Goal: Task Accomplishment & Management: Manage account settings

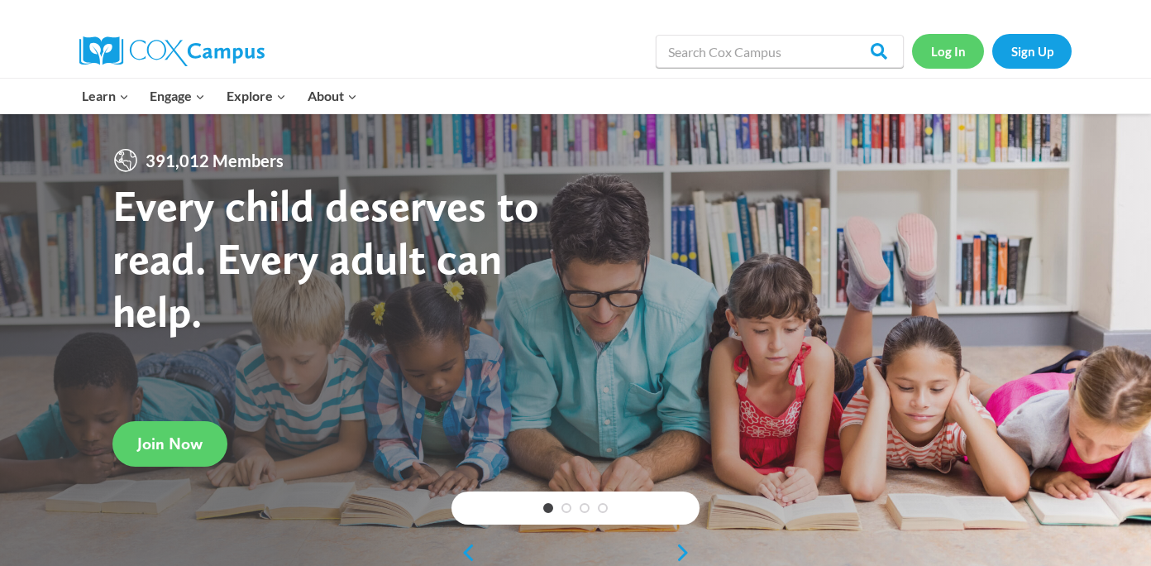
click at [948, 54] on link "Log In" at bounding box center [948, 51] width 72 height 34
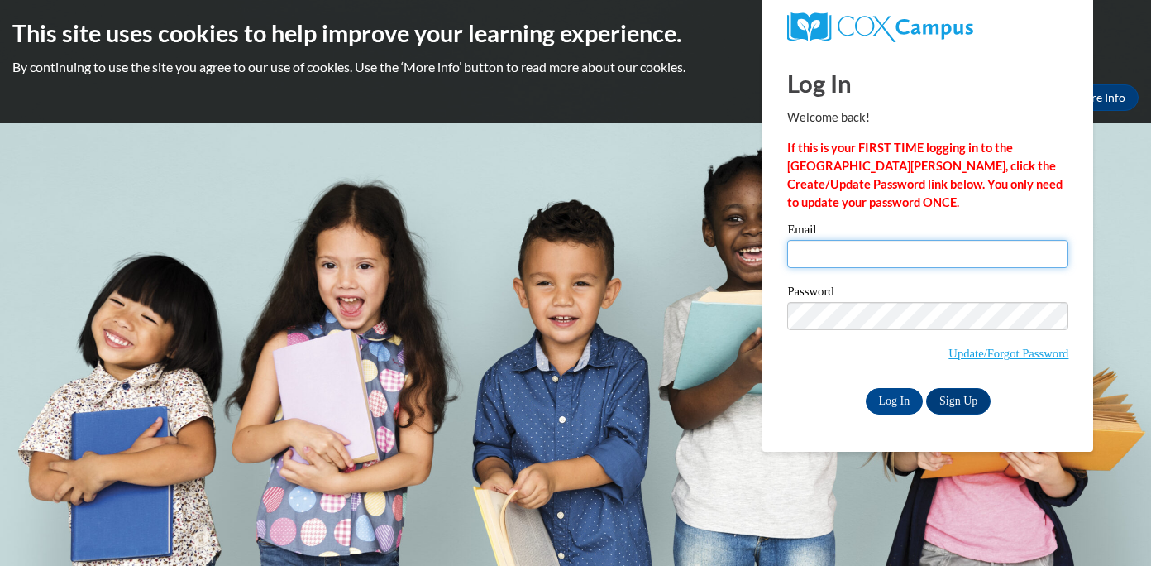
click at [828, 253] on input "Email" at bounding box center [927, 254] width 281 height 28
type input "cmeyer@greenfield.k12.wi.us"
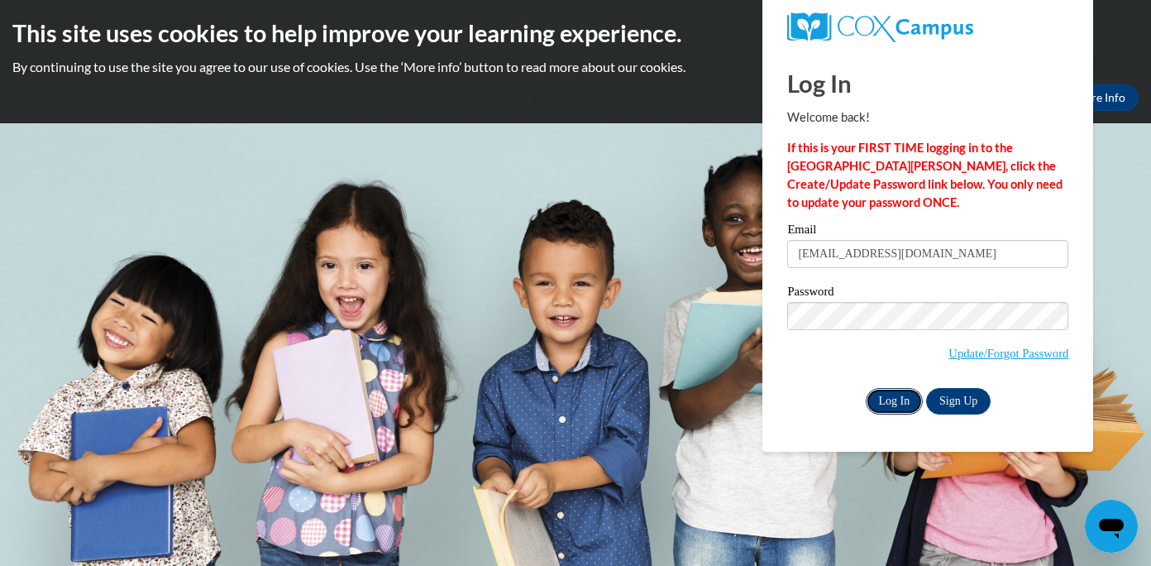
click at [892, 394] on input "Log In" at bounding box center [895, 401] width 58 height 26
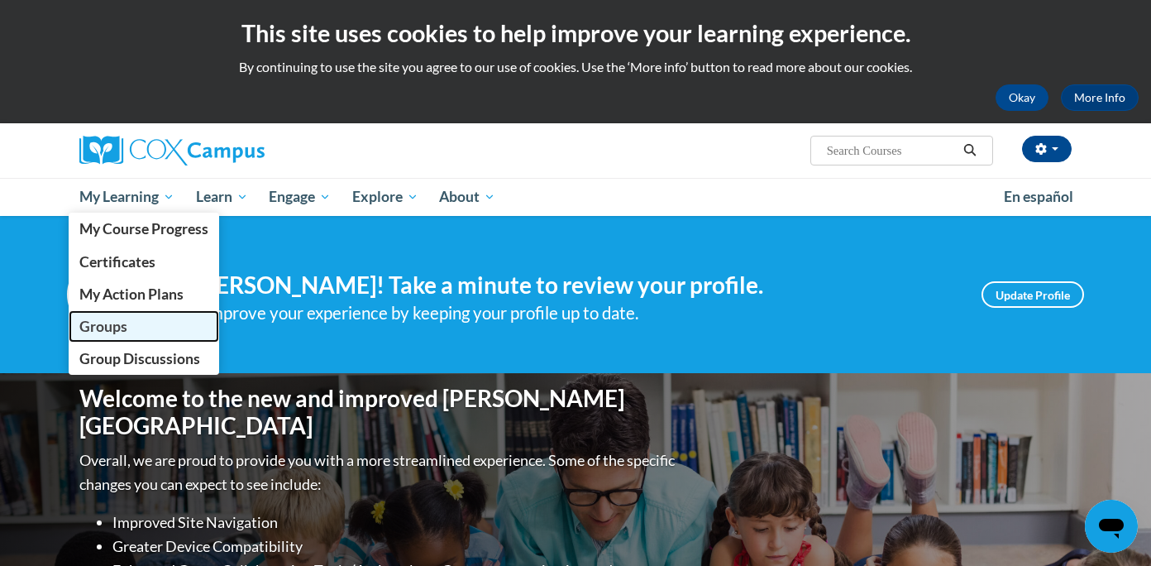
click at [100, 324] on span "Groups" at bounding box center [103, 326] width 48 height 17
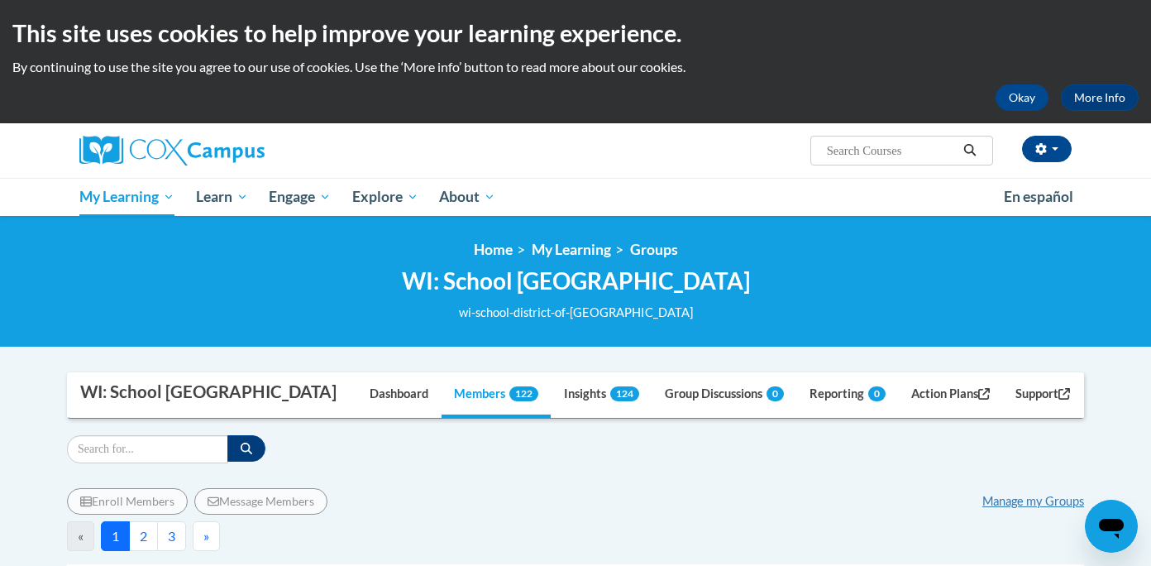
scroll to position [127, 0]
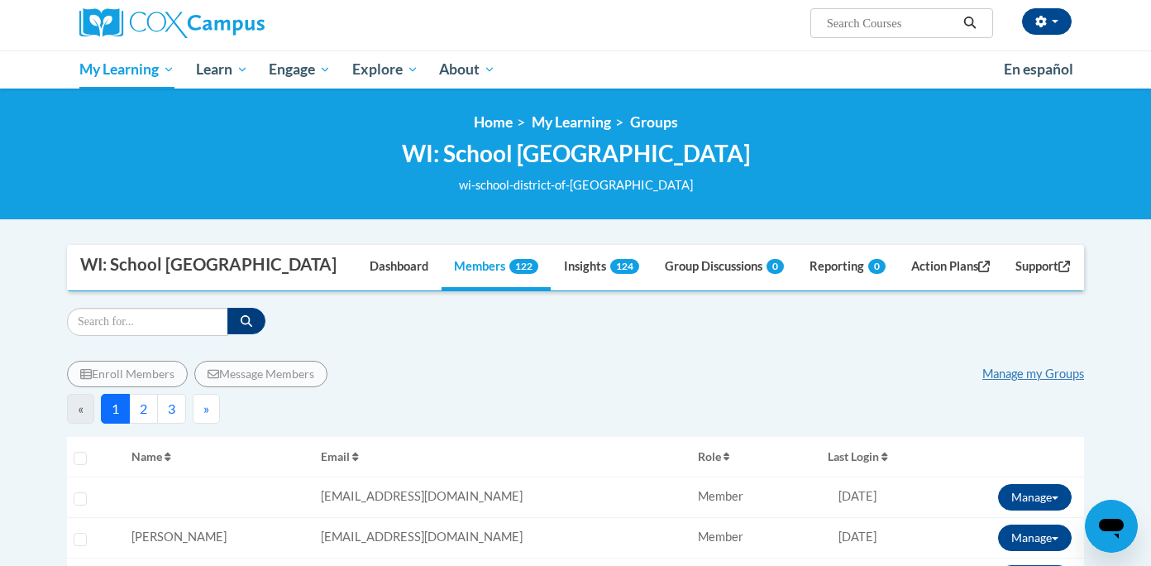
click at [141, 406] on button "2" at bounding box center [143, 409] width 29 height 30
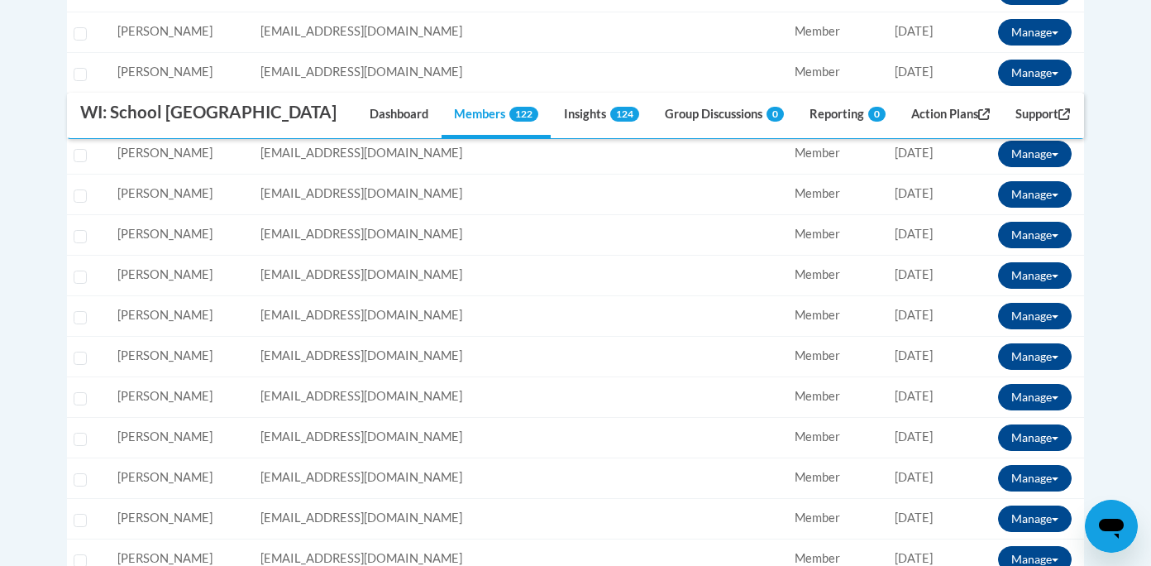
scroll to position [1899, 0]
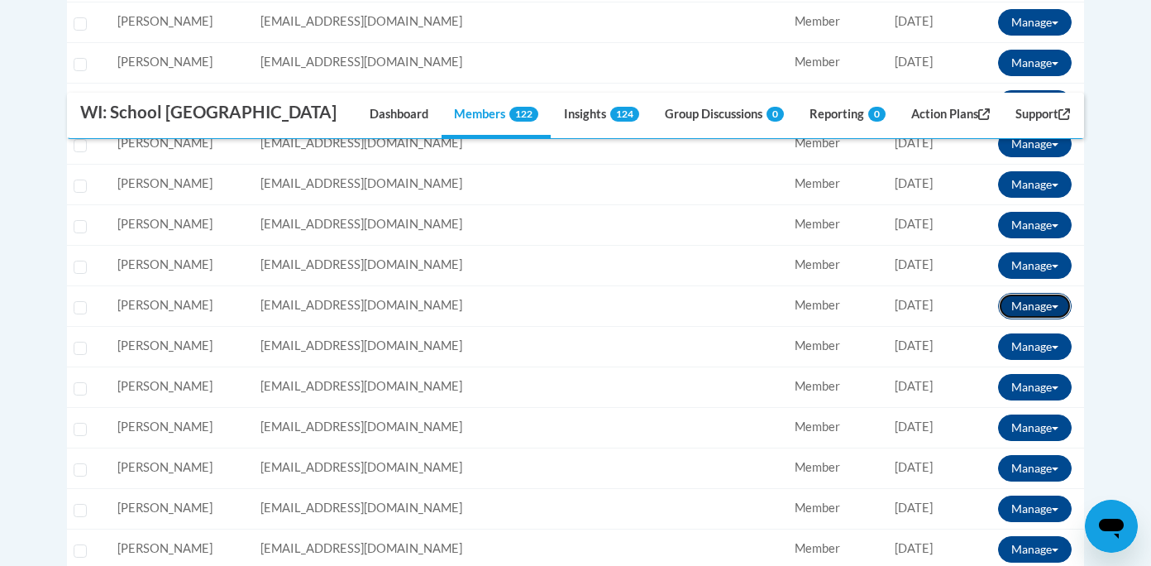
click at [1030, 309] on button "Manage" at bounding box center [1035, 306] width 74 height 26
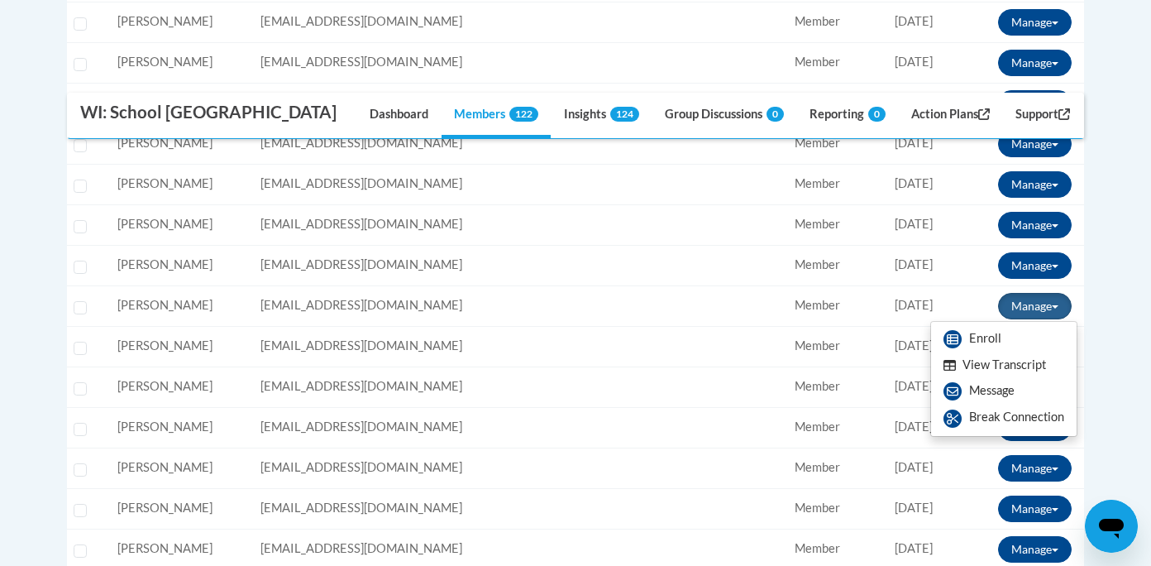
click at [993, 370] on button "View Transcript" at bounding box center [994, 365] width 127 height 26
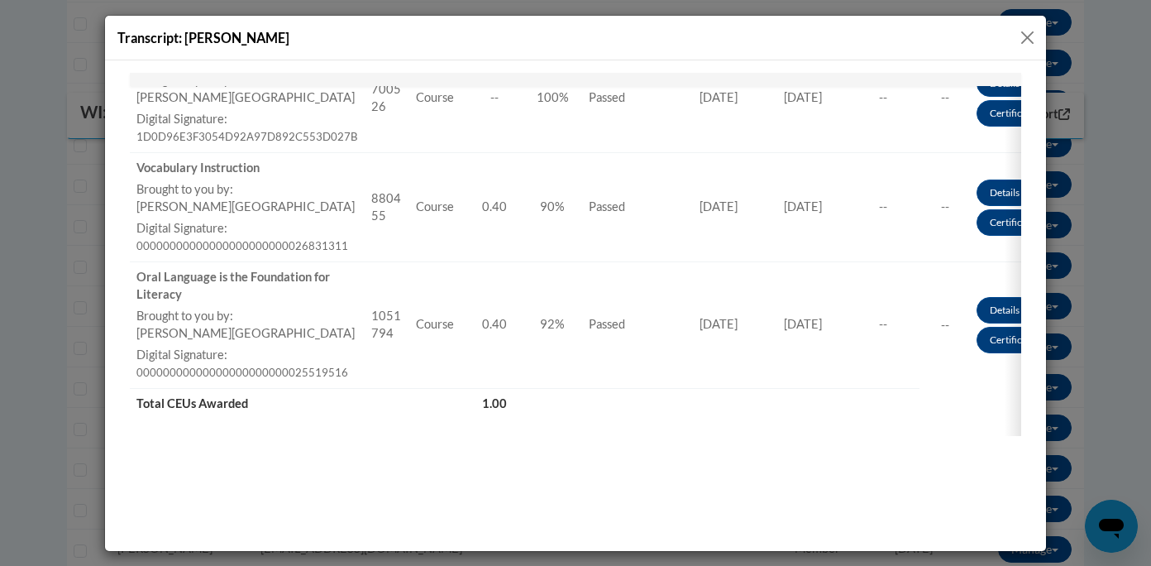
scroll to position [485, 0]
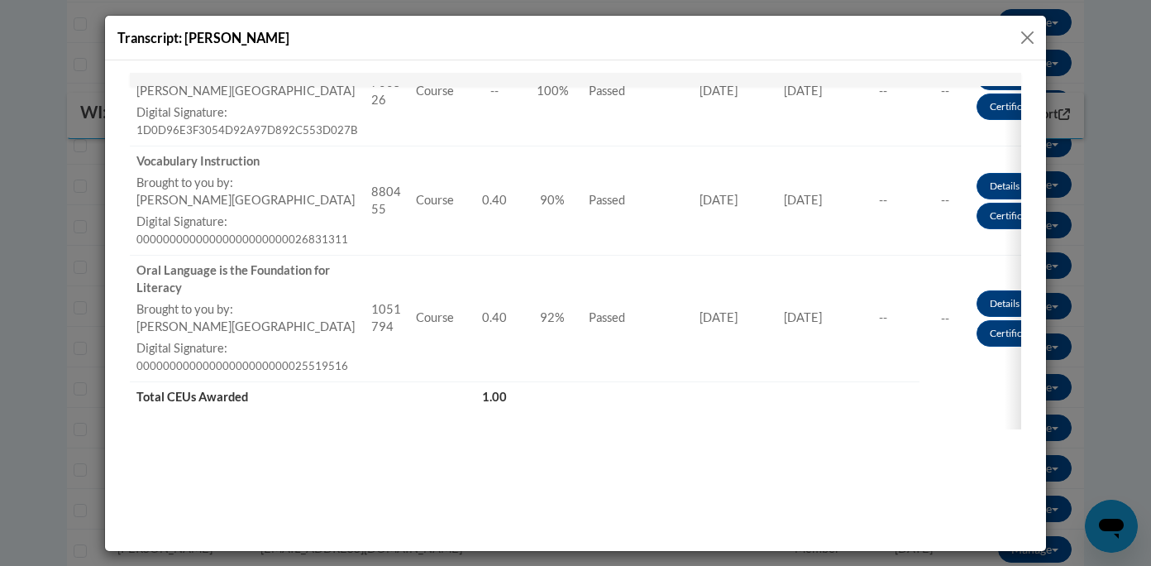
click at [1027, 36] on button "Close" at bounding box center [1027, 37] width 21 height 21
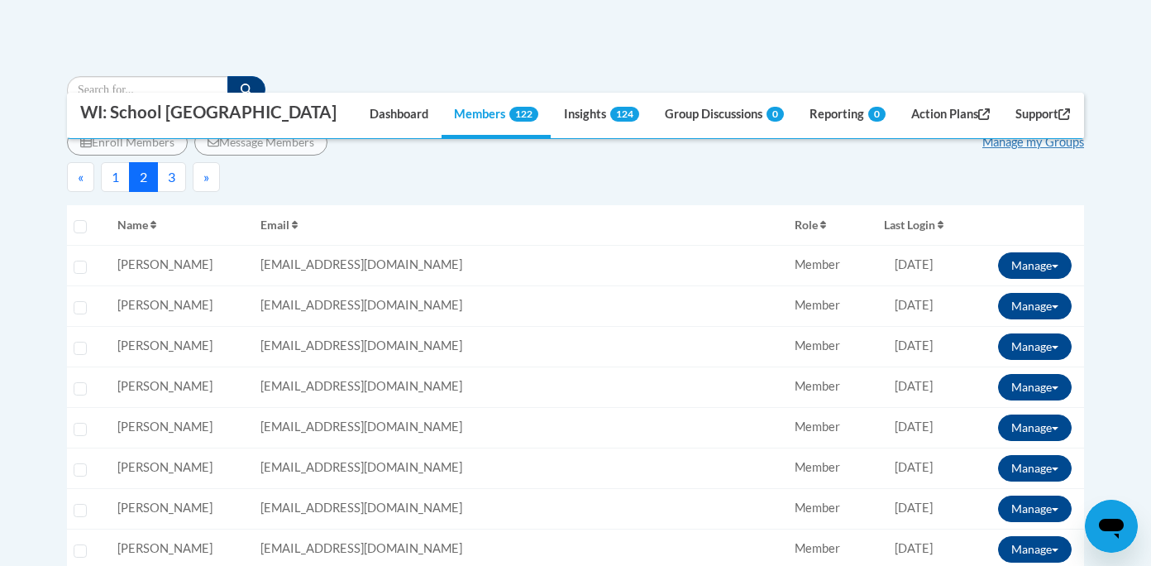
scroll to position [0, 0]
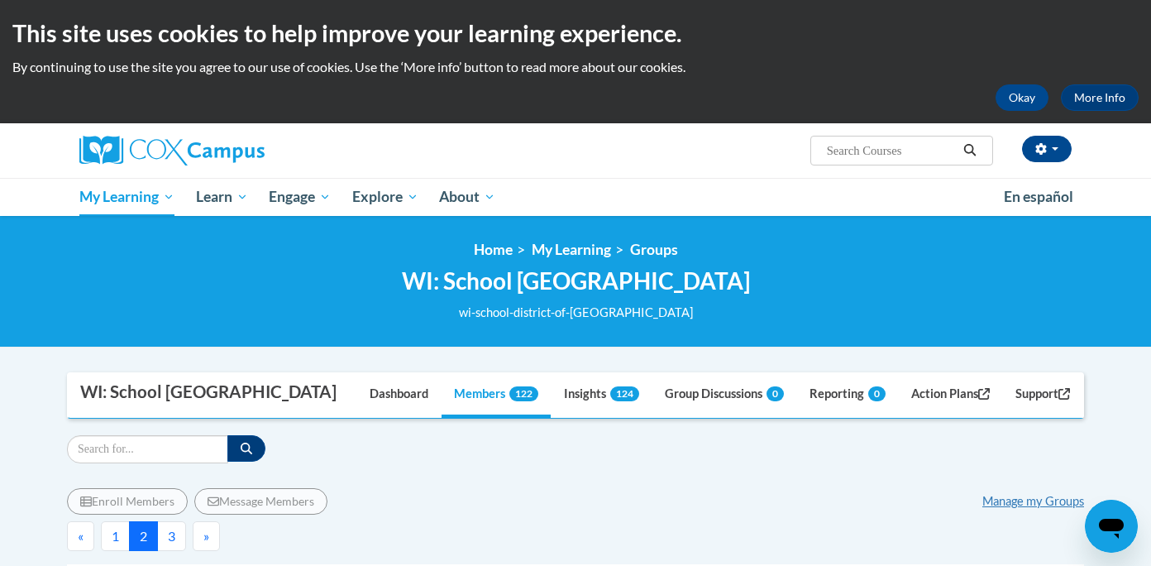
click at [117, 533] on button "1" at bounding box center [115, 536] width 29 height 30
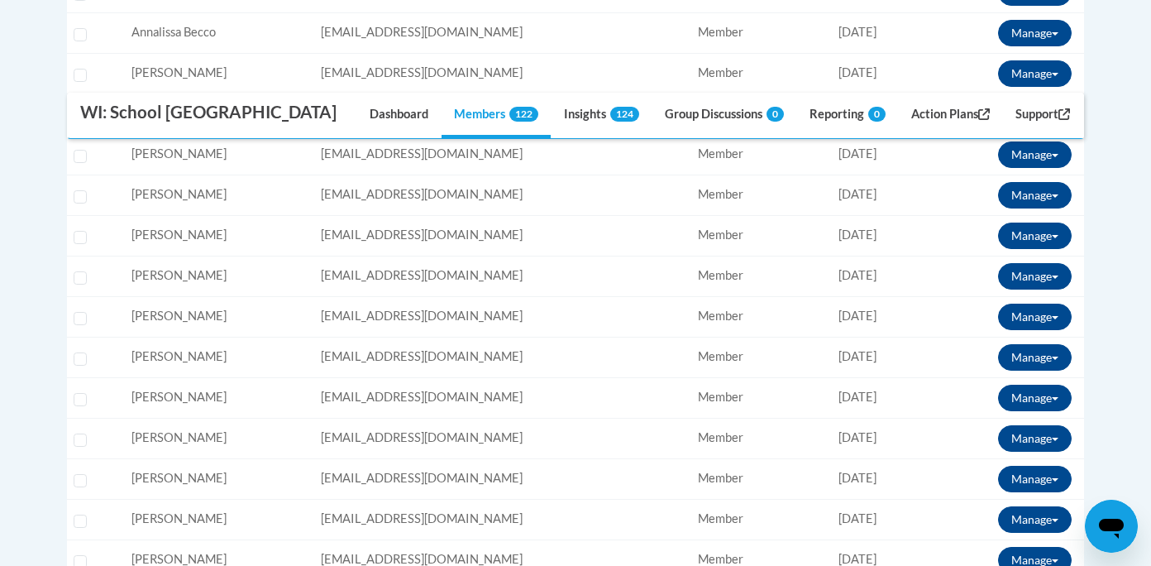
scroll to position [752, 0]
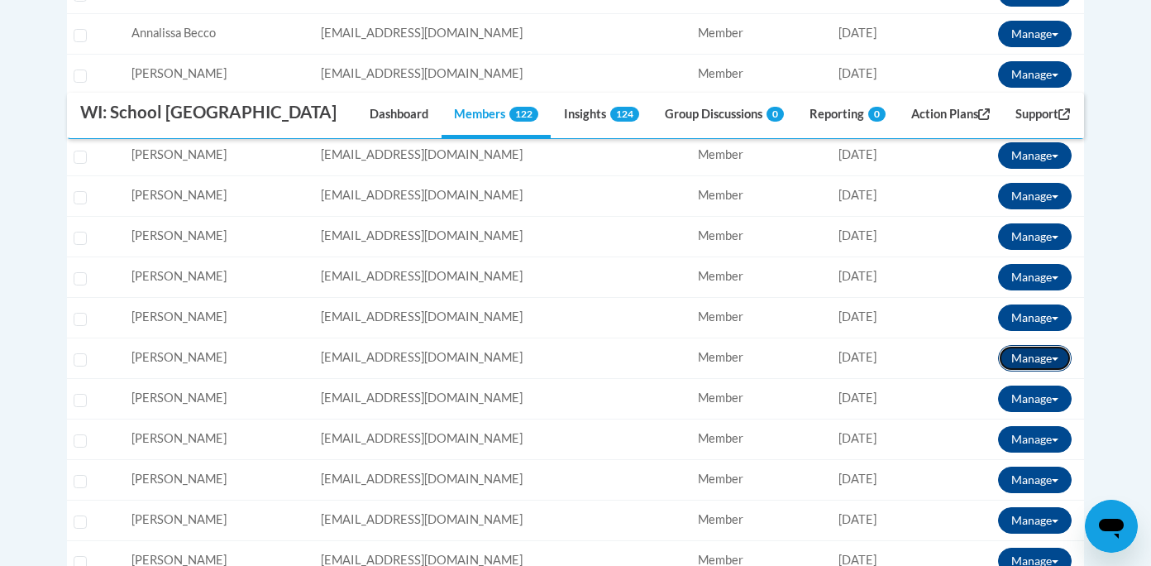
click at [1013, 358] on button "Manage" at bounding box center [1035, 358] width 74 height 26
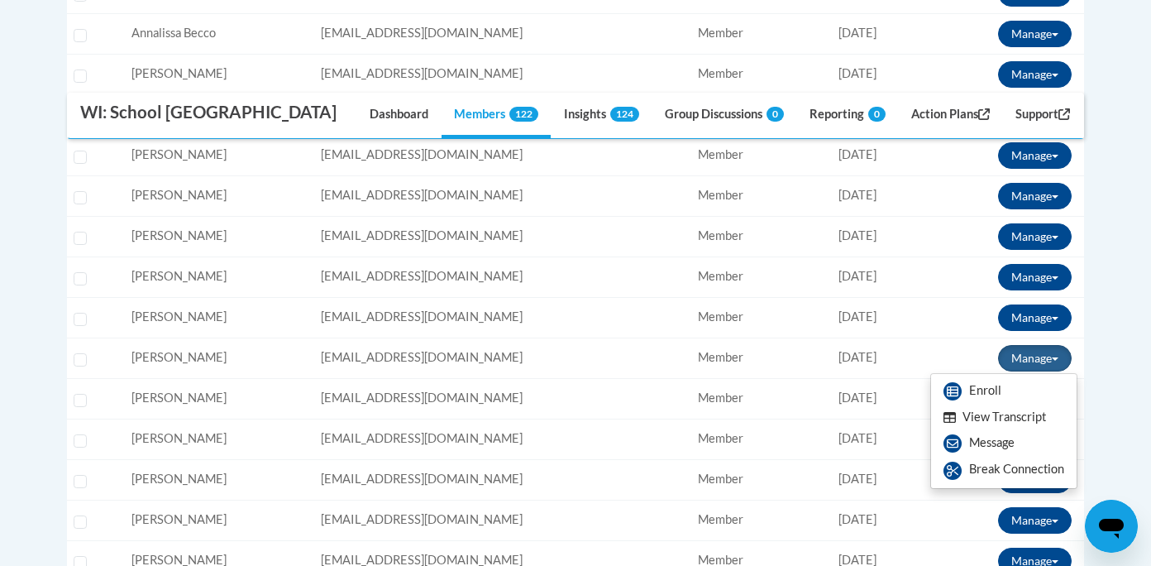
click at [1001, 415] on button "View Transcript" at bounding box center [994, 417] width 127 height 26
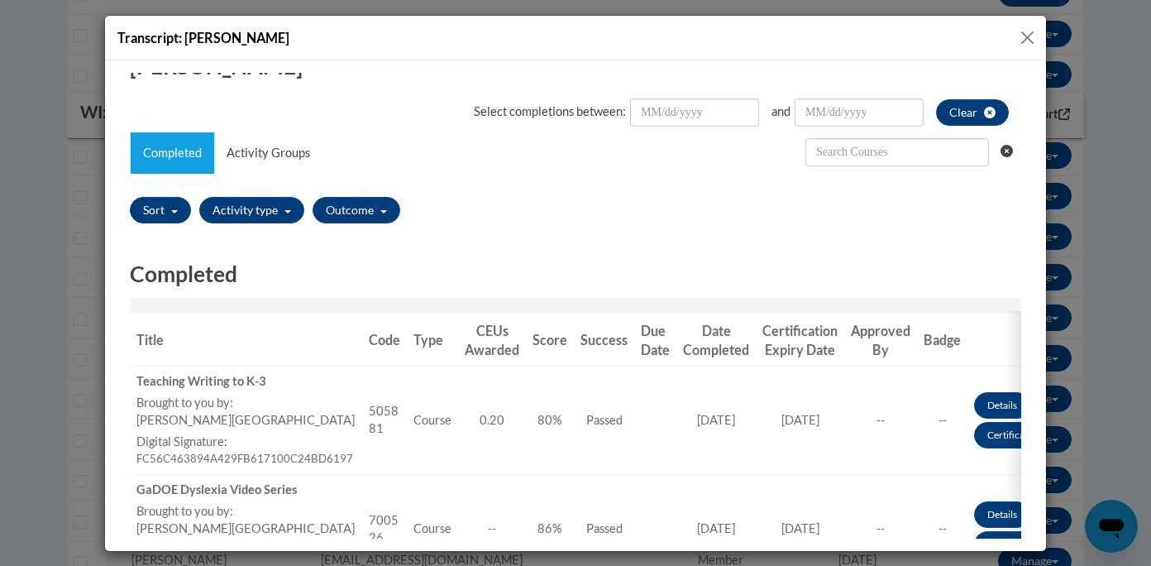
scroll to position [0, 0]
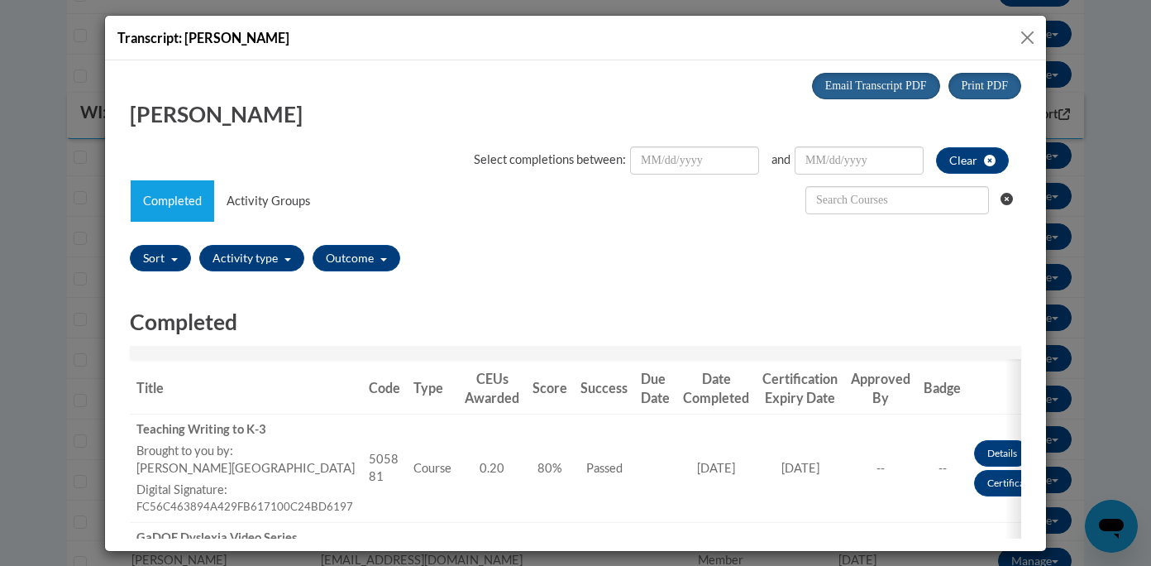
click at [1028, 38] on button "Close" at bounding box center [1027, 37] width 21 height 21
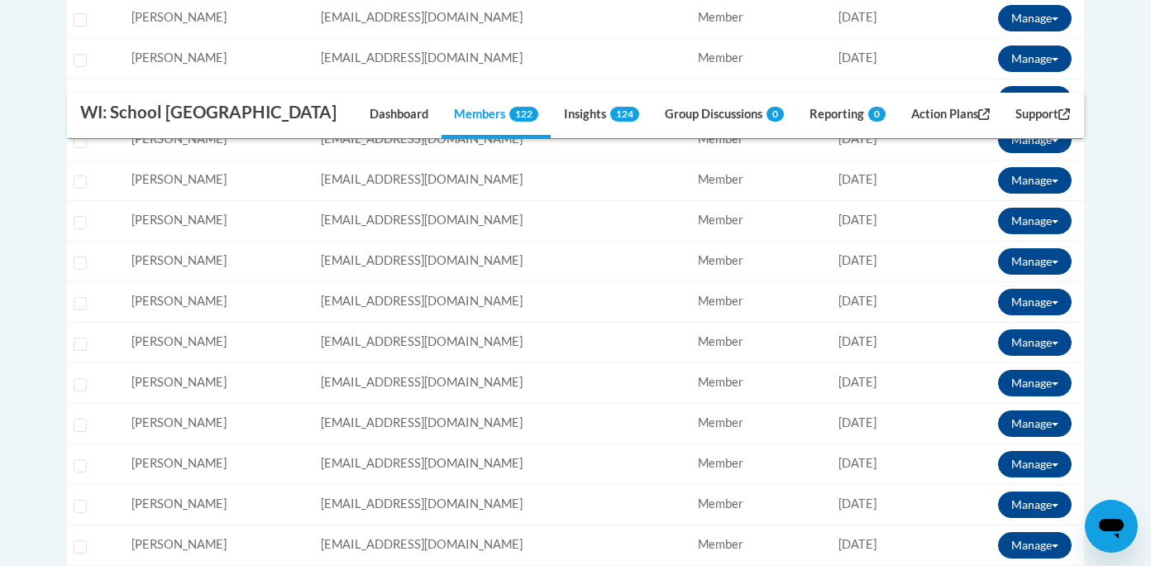
scroll to position [828, 0]
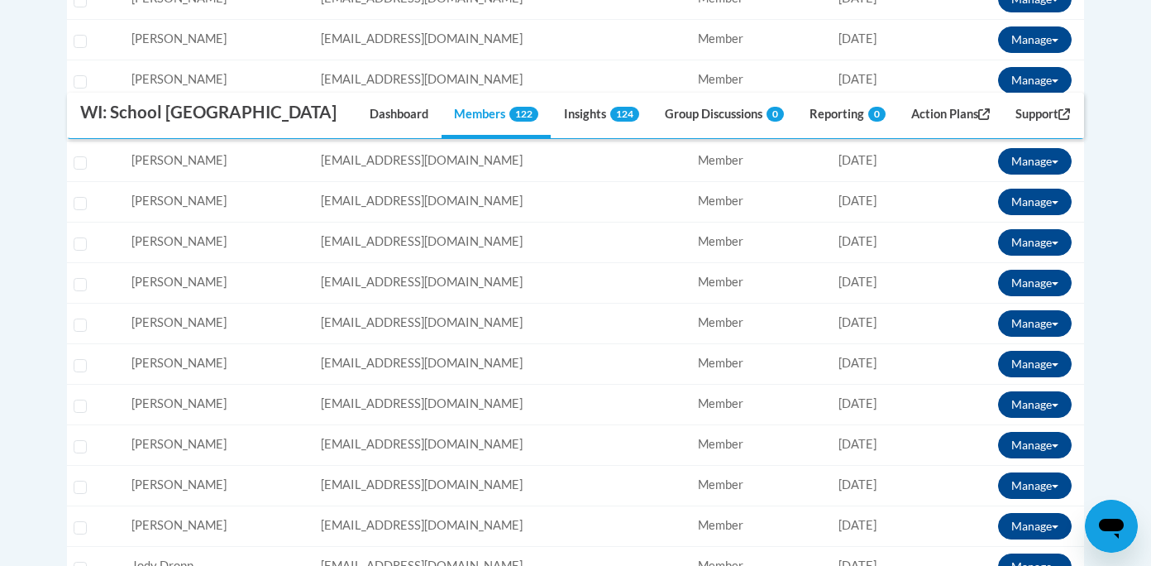
click at [582, 374] on td "Email: [EMAIL_ADDRESS][DOMAIN_NAME]" at bounding box center [502, 363] width 376 height 41
click at [1027, 364] on button "Manage" at bounding box center [1035, 364] width 74 height 26
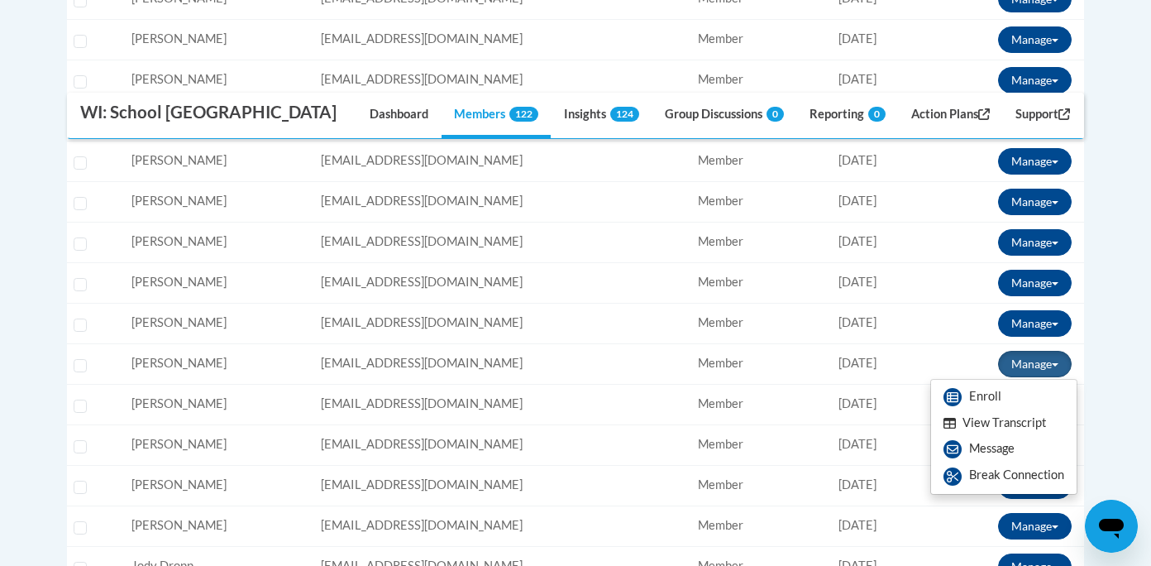
click at [989, 429] on button "View Transcript" at bounding box center [994, 423] width 127 height 26
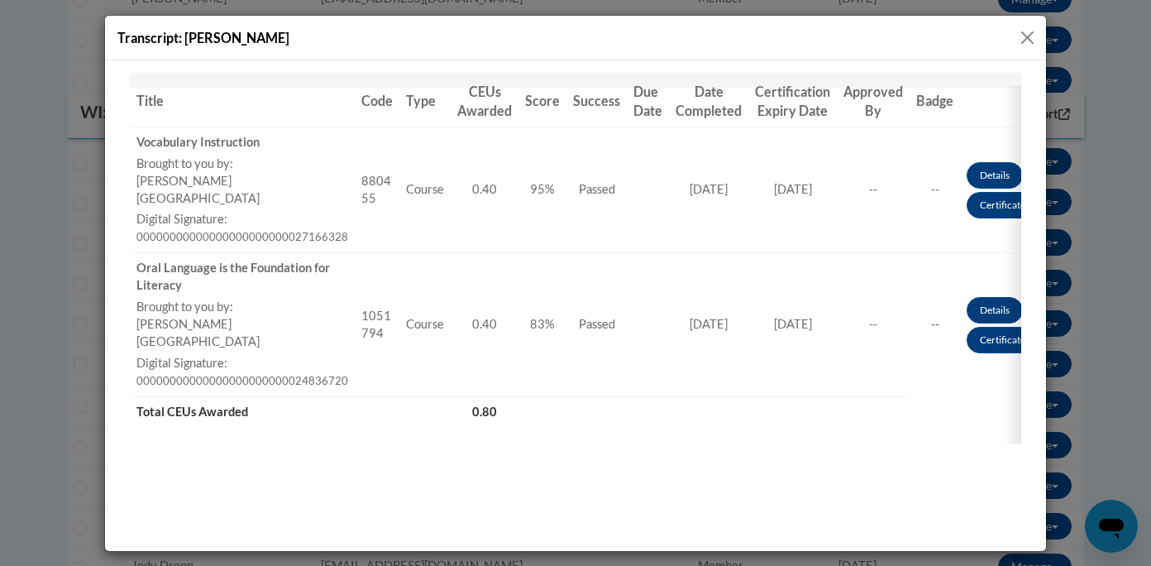
scroll to position [0, 0]
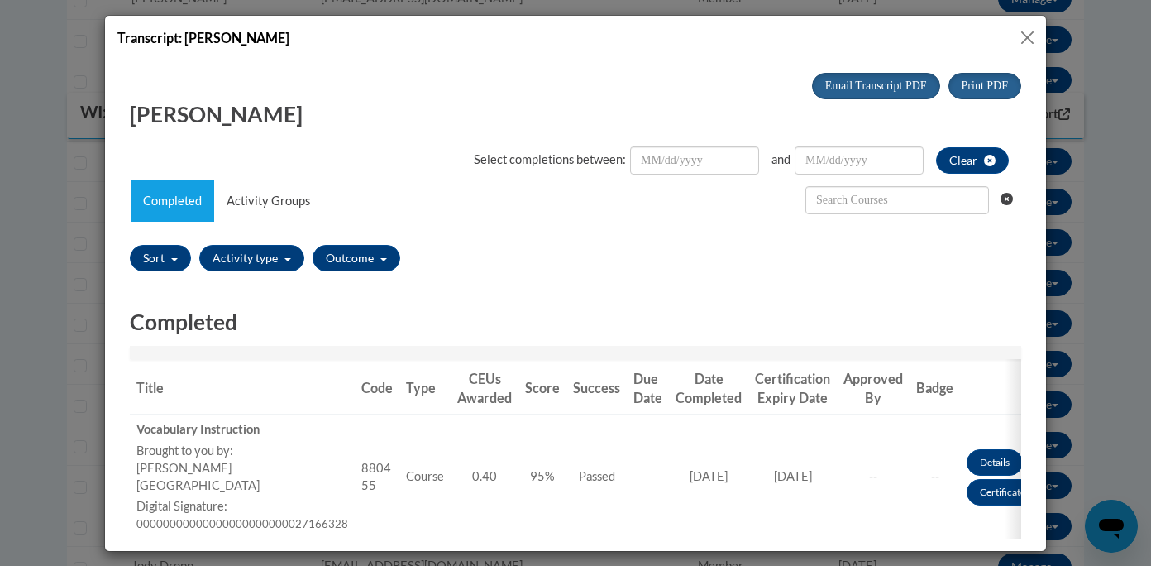
click at [1032, 33] on button "Close" at bounding box center [1027, 37] width 21 height 21
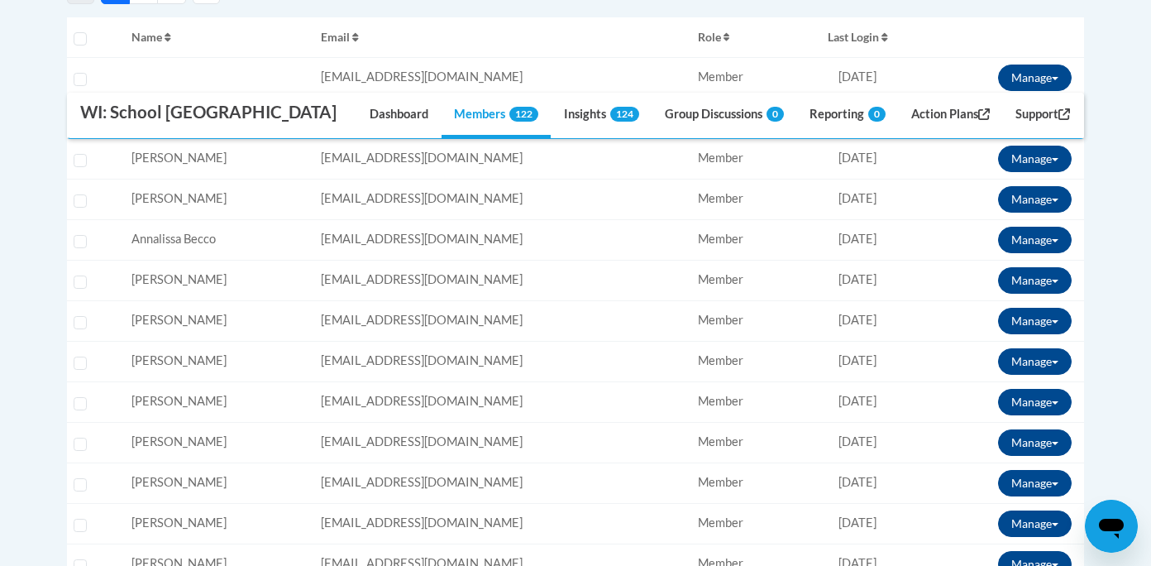
scroll to position [552, 0]
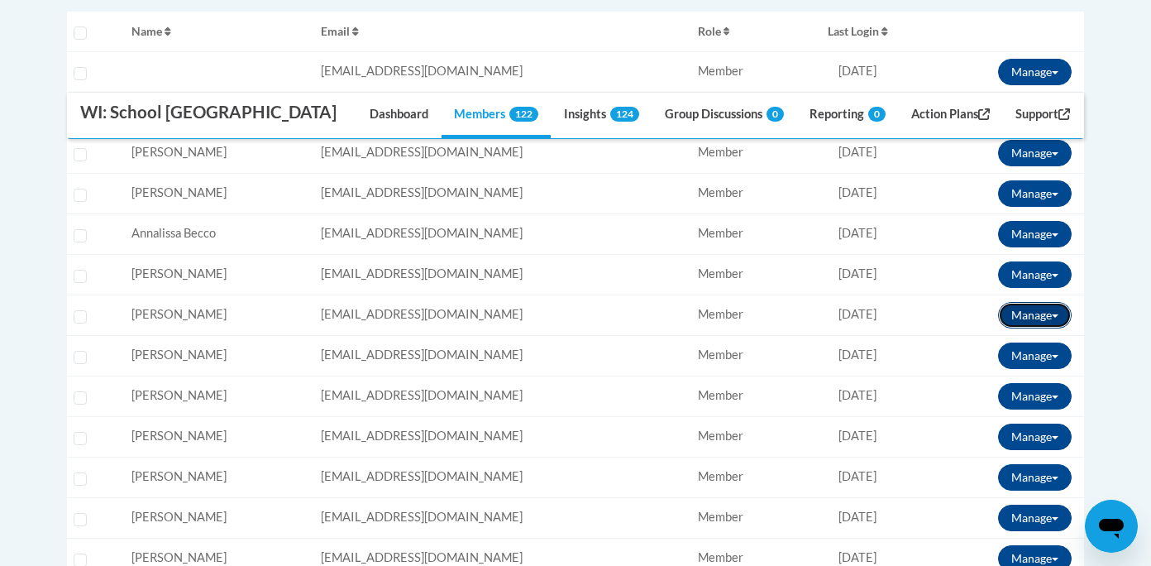
click at [1018, 315] on button "Manage" at bounding box center [1035, 315] width 74 height 26
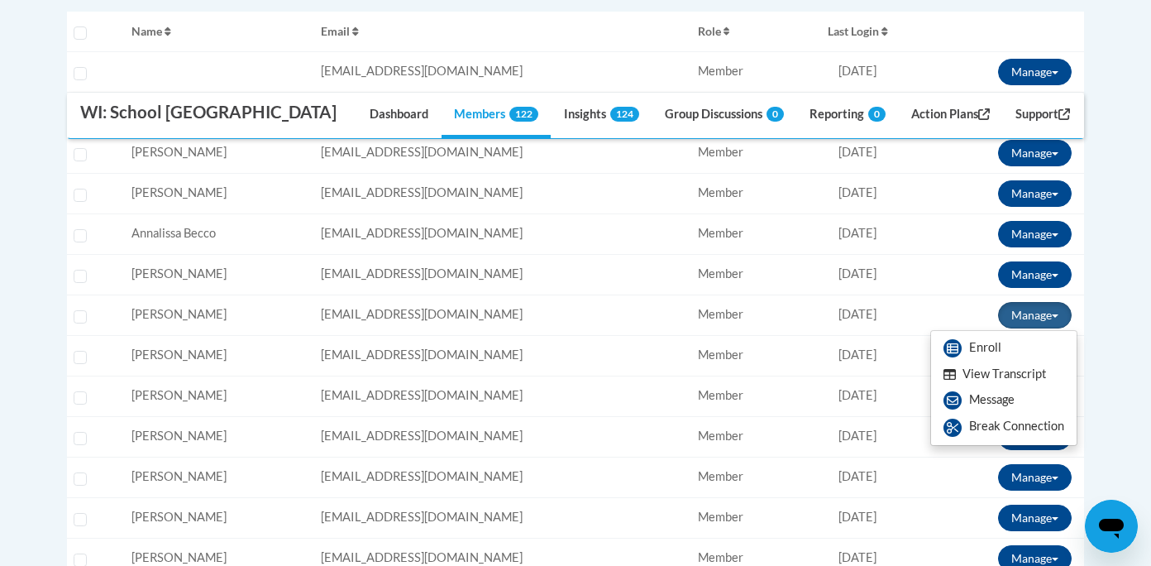
click at [982, 376] on button "View Transcript" at bounding box center [994, 374] width 127 height 26
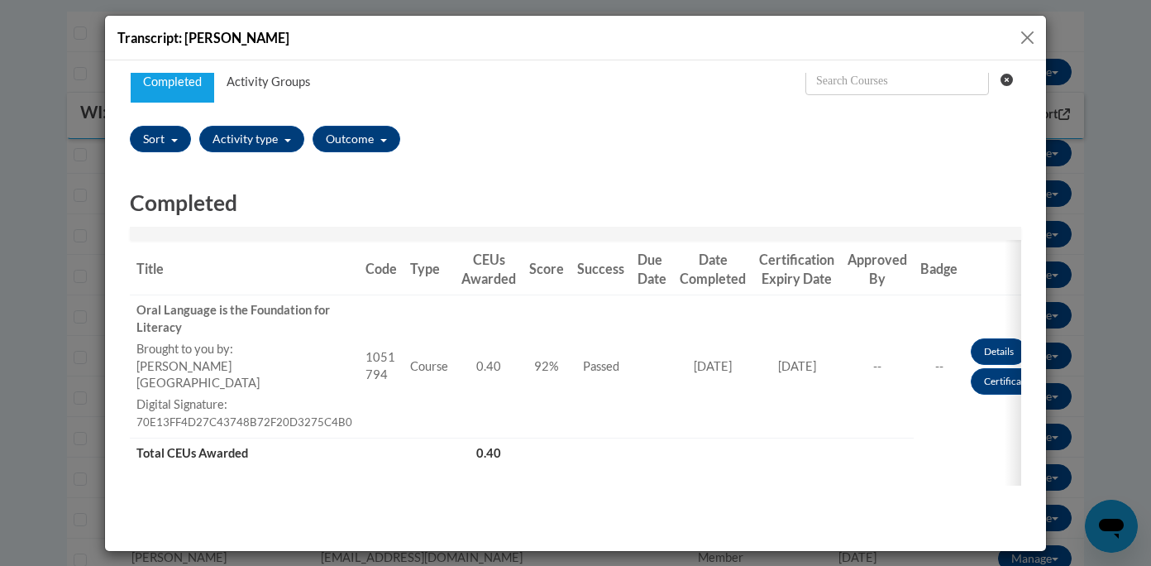
scroll to position [0, 0]
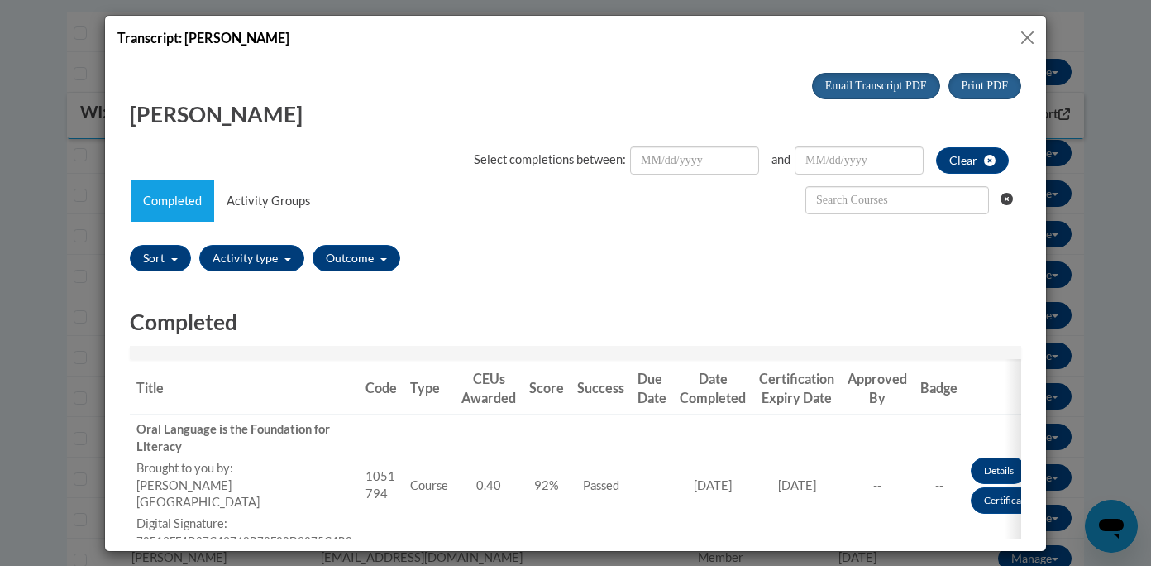
click at [1029, 38] on button "Close" at bounding box center [1027, 37] width 21 height 21
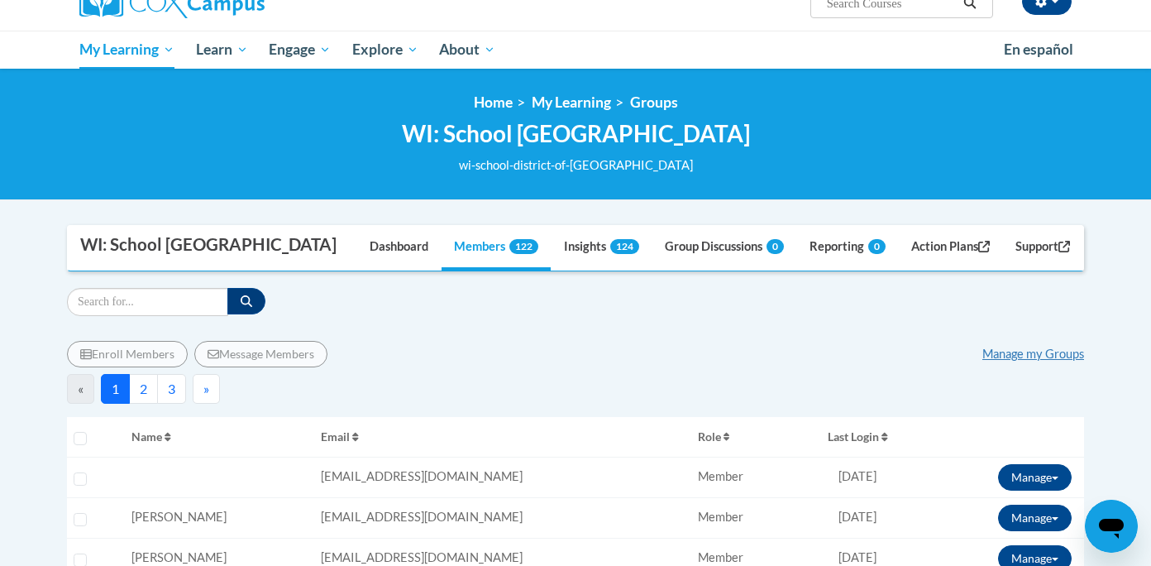
scroll to position [148, 0]
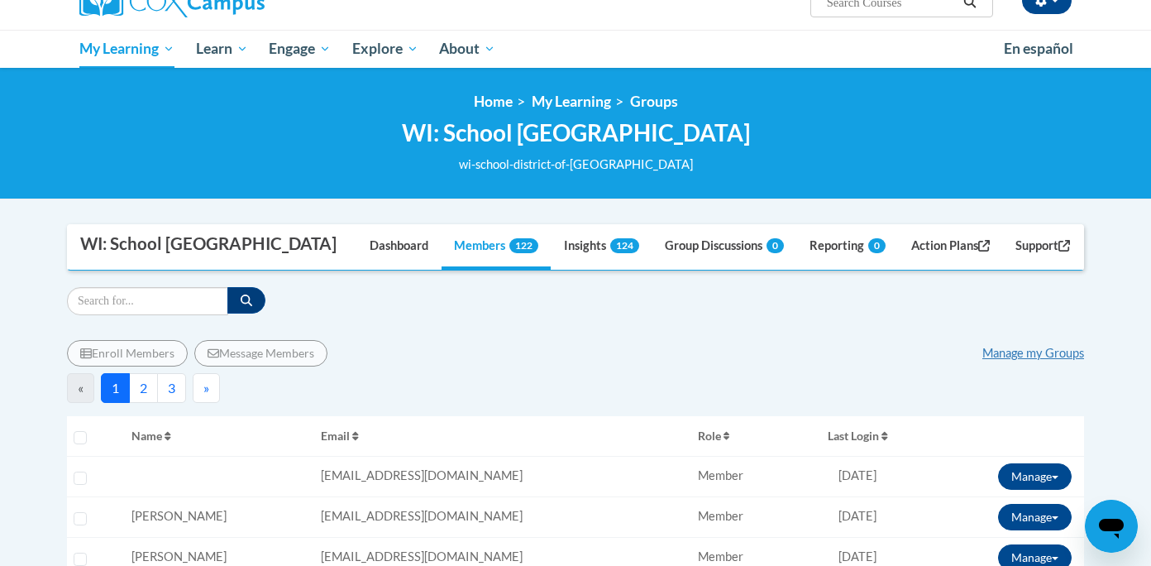
click at [146, 389] on button "2" at bounding box center [143, 388] width 29 height 30
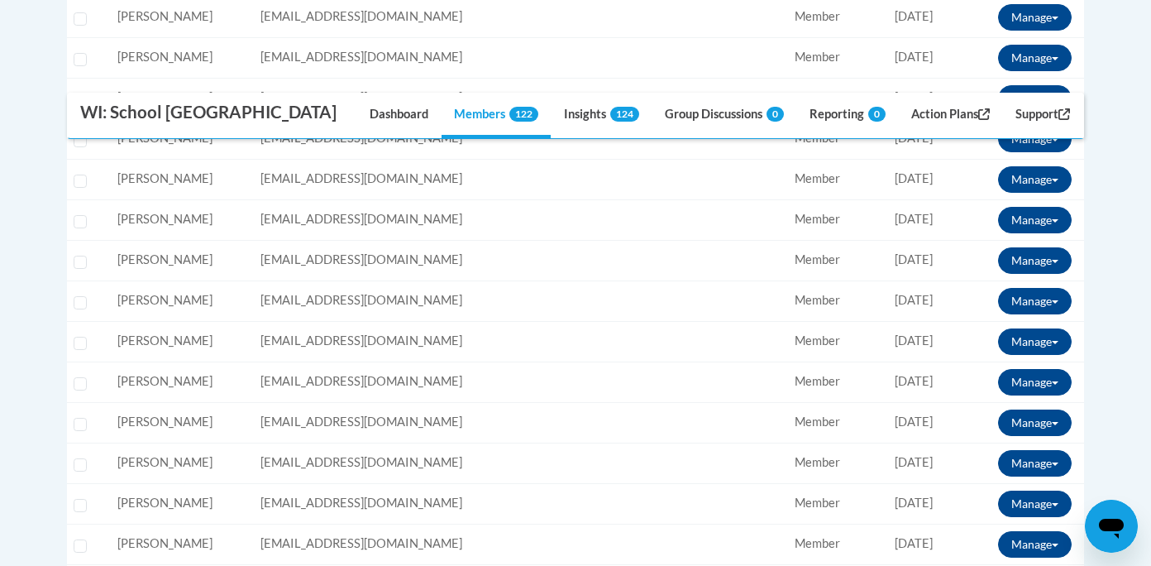
scroll to position [606, 0]
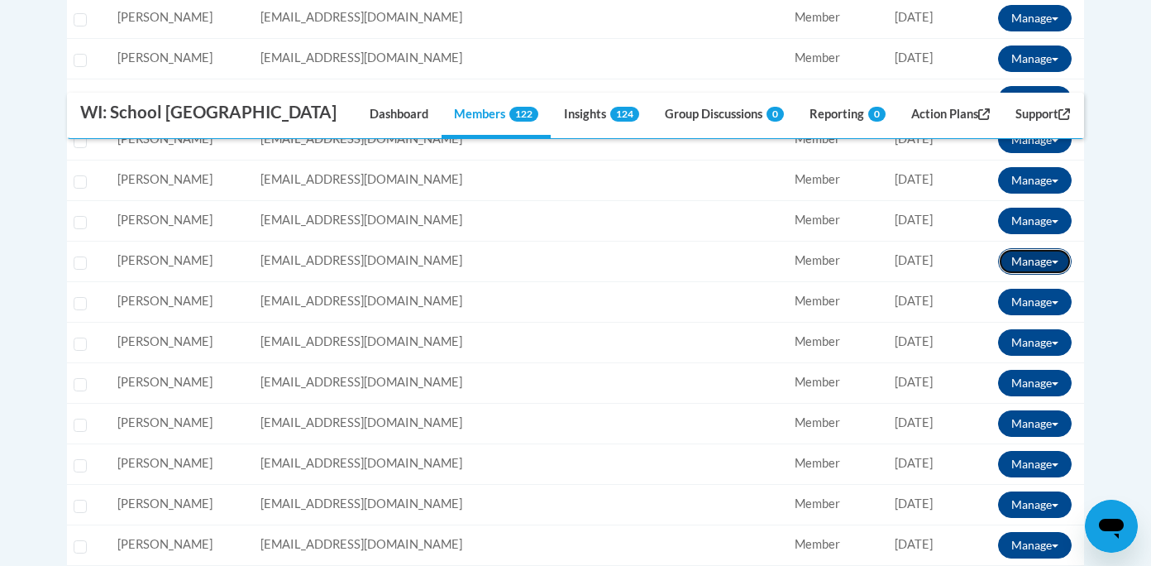
click at [1011, 265] on button "Manage" at bounding box center [1035, 261] width 74 height 26
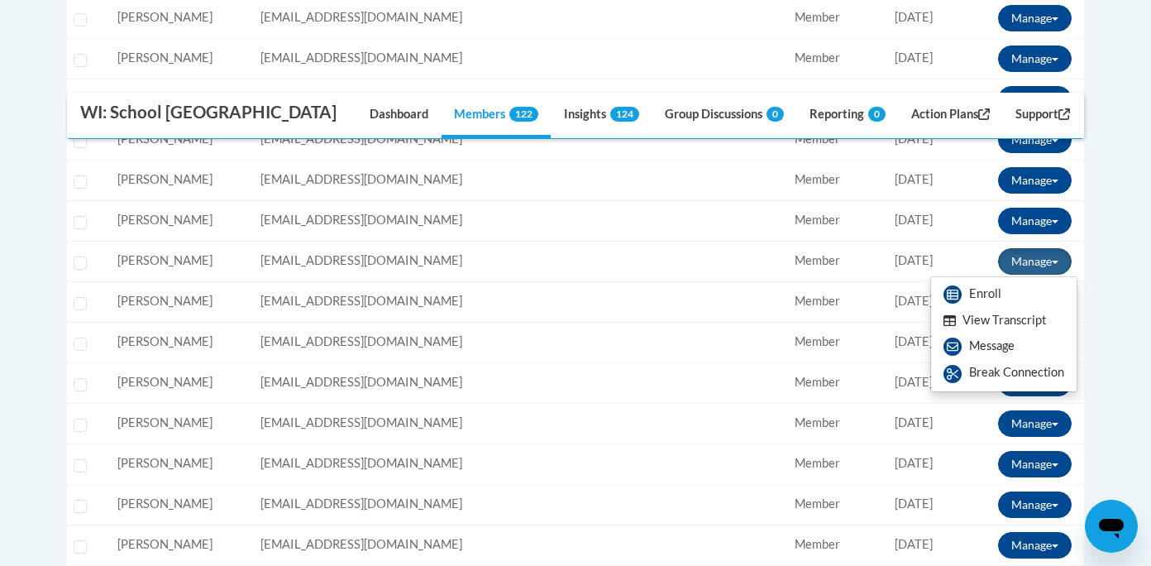
click at [991, 321] on button "View Transcript" at bounding box center [994, 321] width 127 height 26
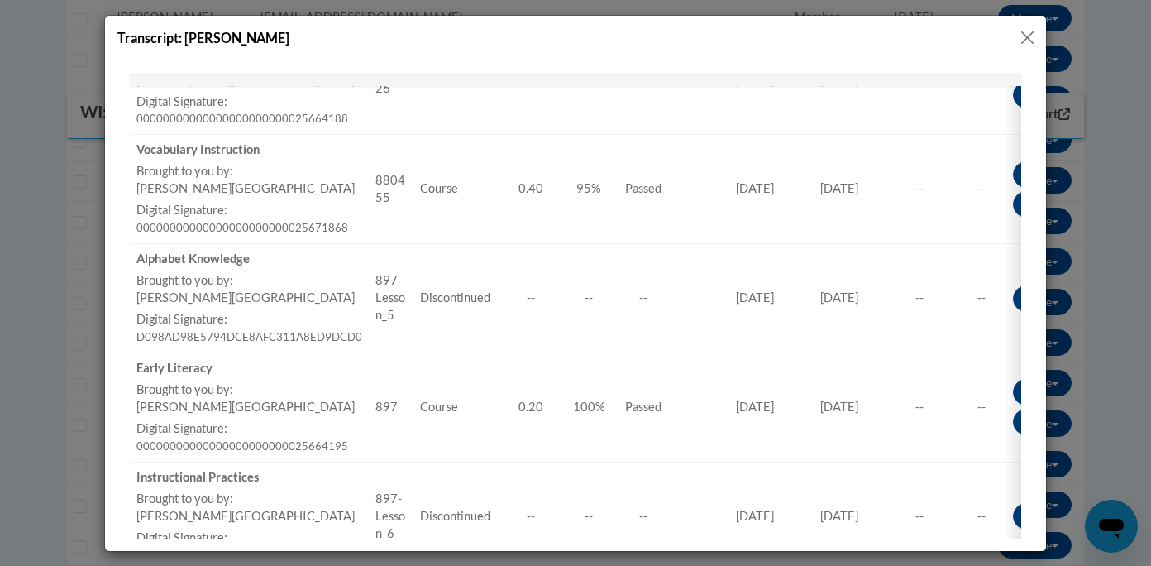
scroll to position [219, 0]
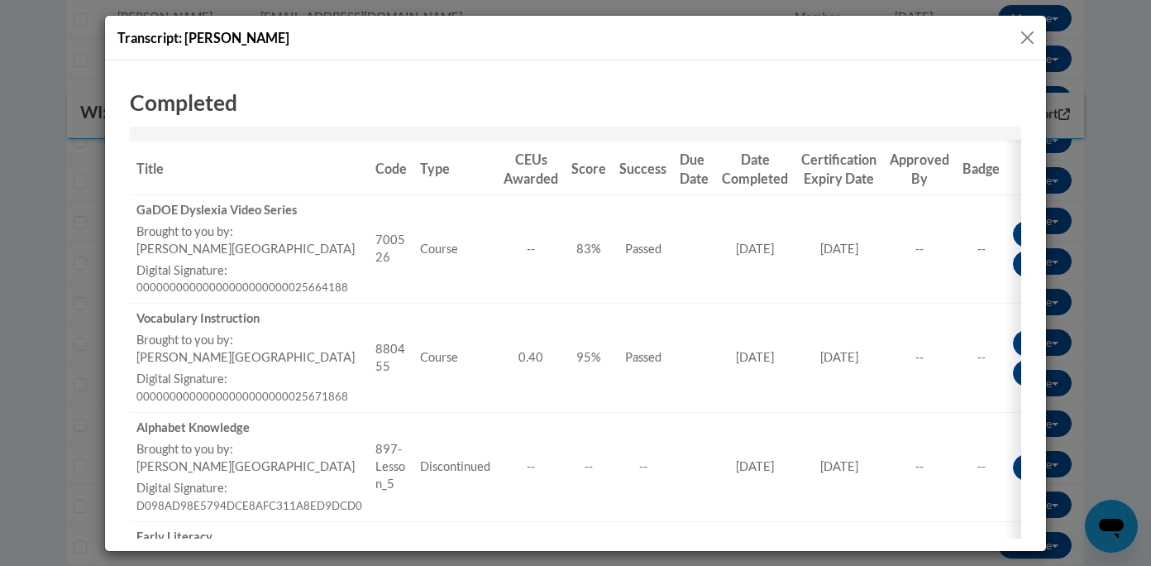
click at [1029, 38] on button "Close" at bounding box center [1027, 37] width 21 height 21
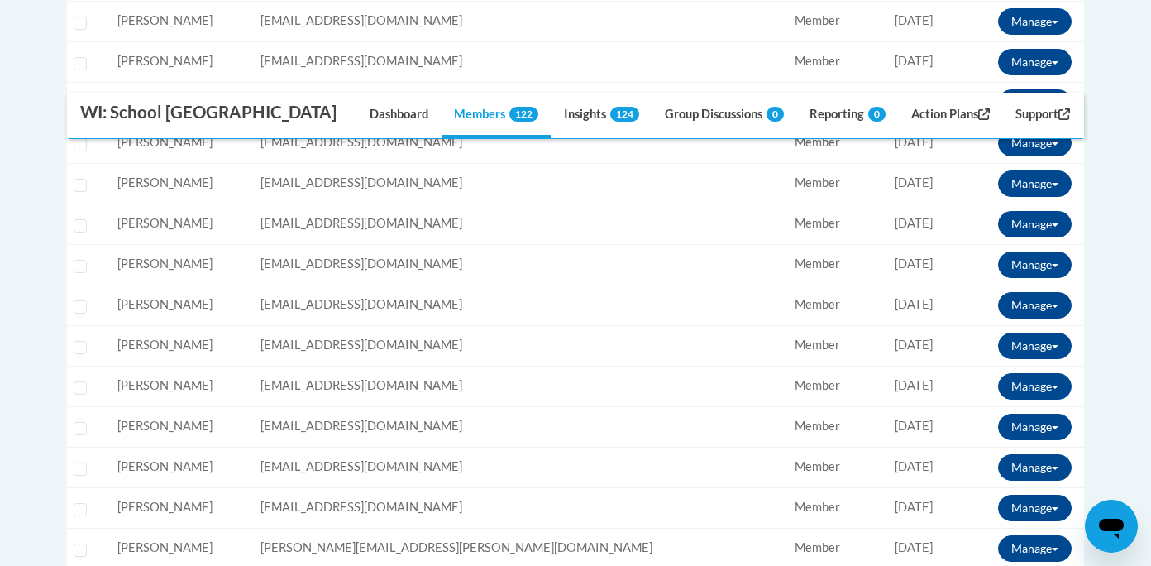
scroll to position [646, 0]
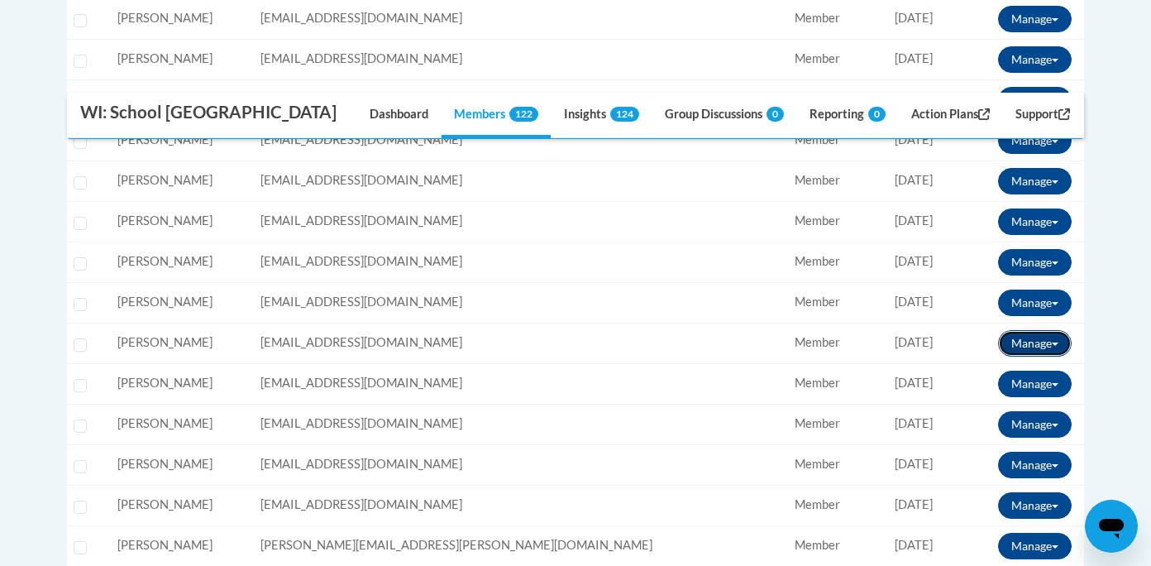
click at [1028, 342] on button "Manage" at bounding box center [1035, 343] width 74 height 26
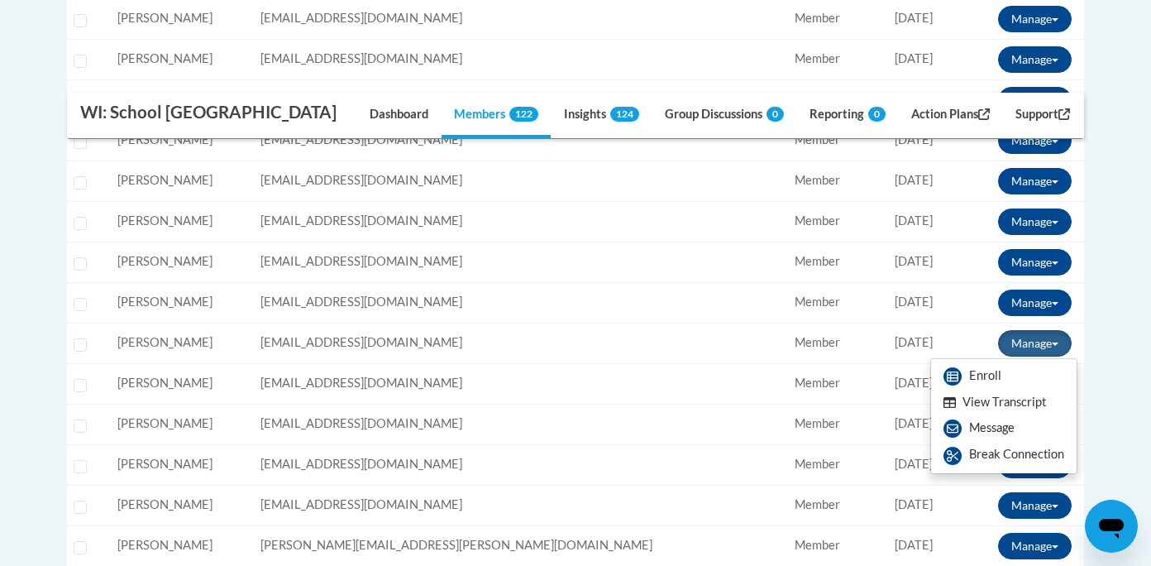
click at [987, 408] on button "View Transcript" at bounding box center [994, 402] width 127 height 26
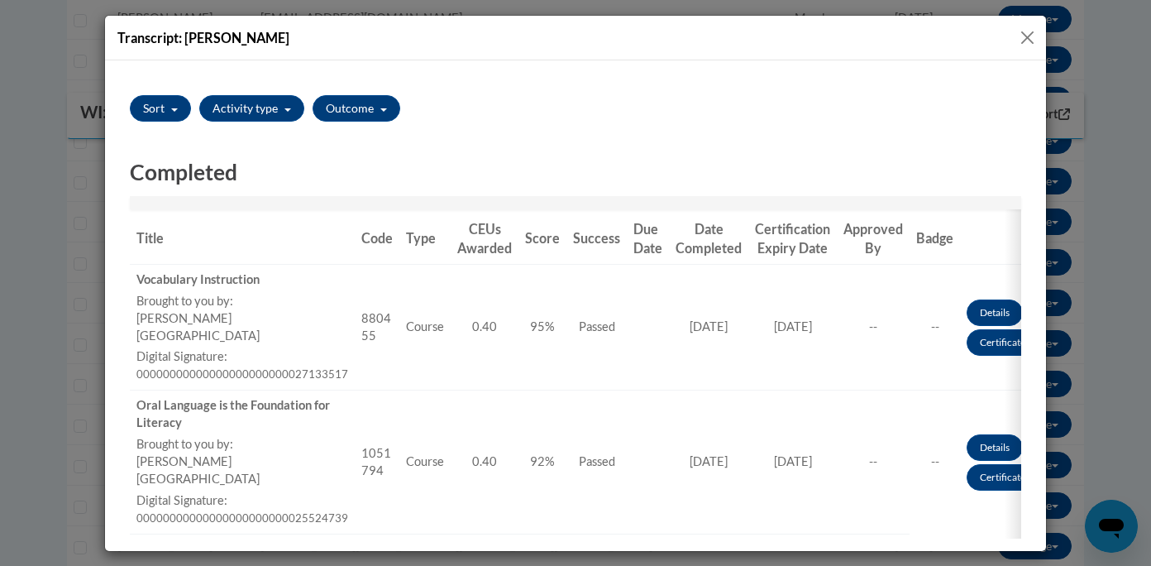
scroll to position [149, 0]
click at [1025, 40] on button "Close" at bounding box center [1027, 37] width 21 height 21
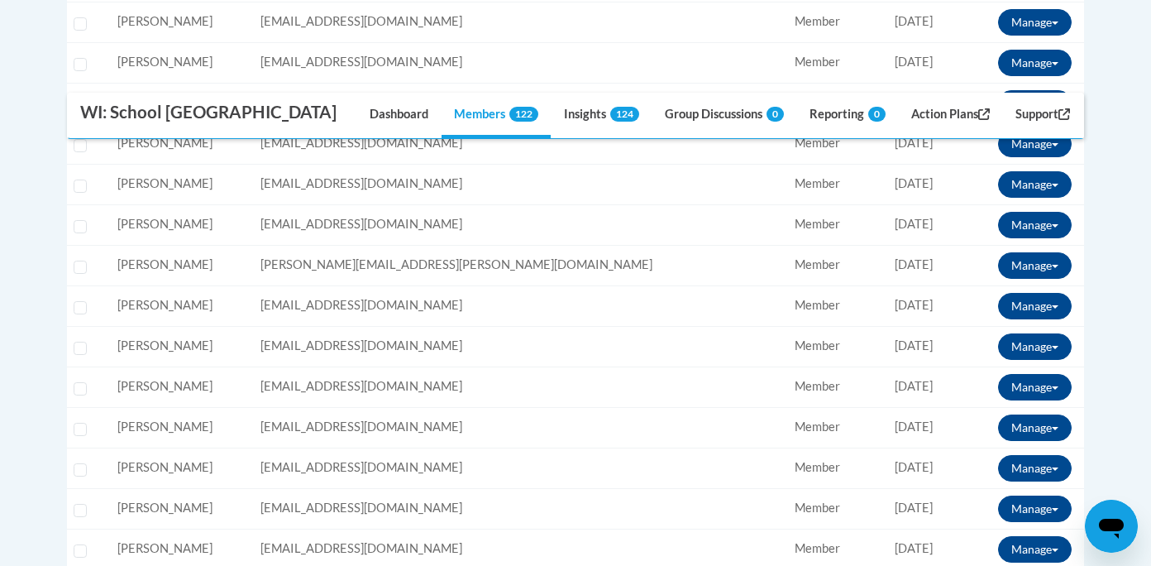
scroll to position [938, 0]
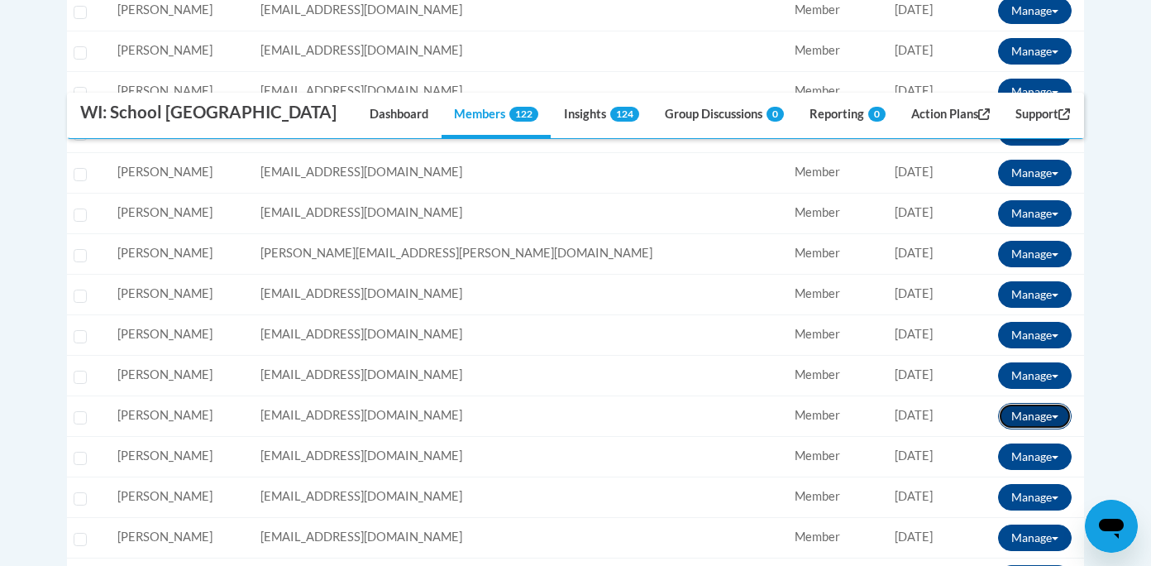
click at [1018, 413] on button "Manage" at bounding box center [1035, 416] width 74 height 26
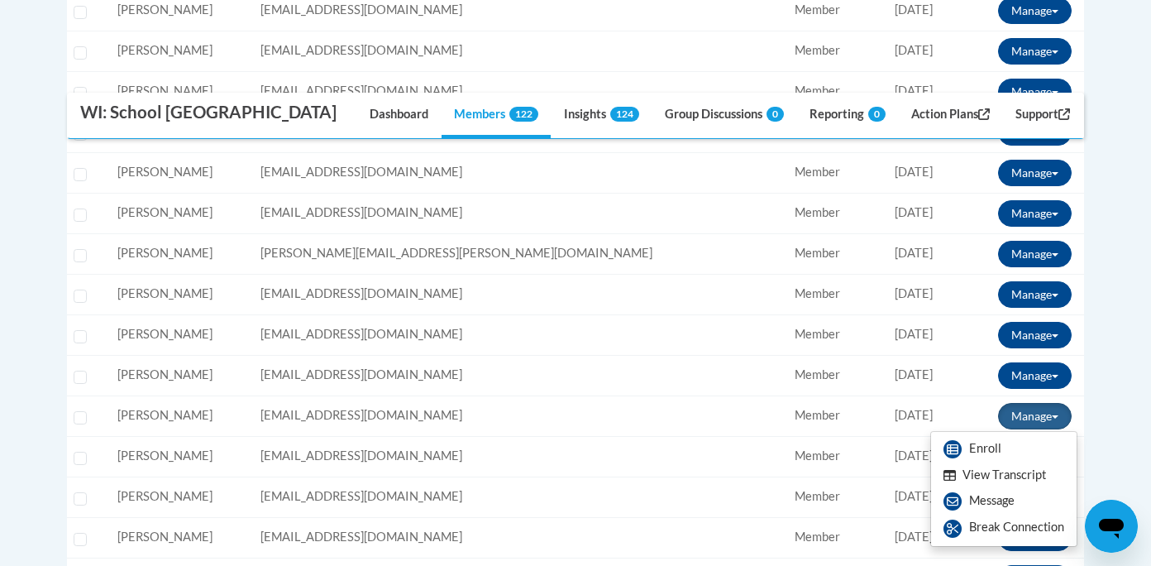
click at [987, 471] on button "View Transcript" at bounding box center [994, 475] width 127 height 26
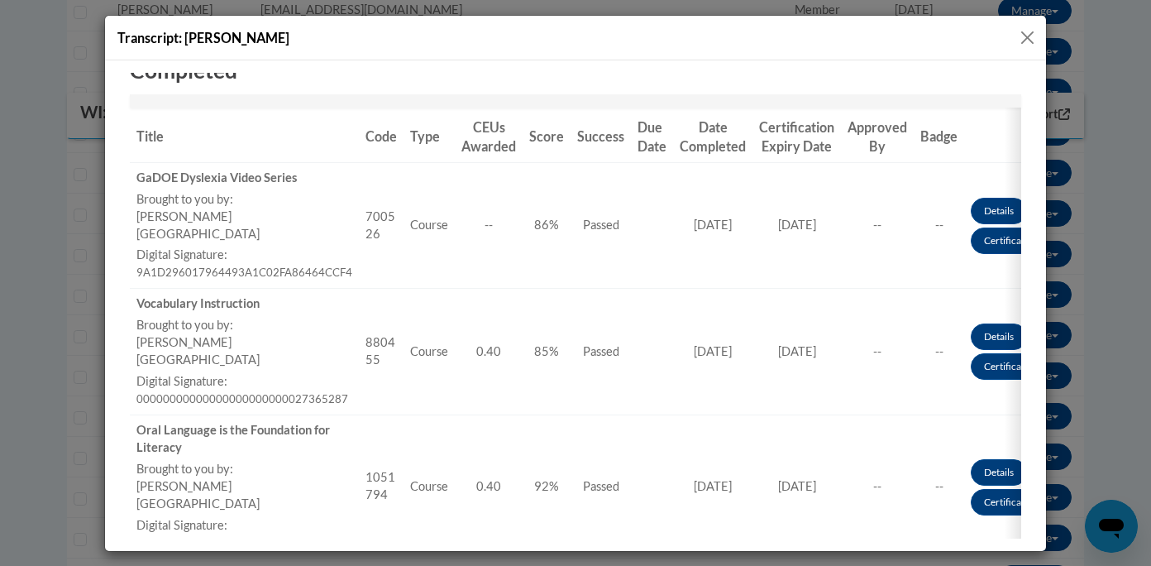
scroll to position [245, 0]
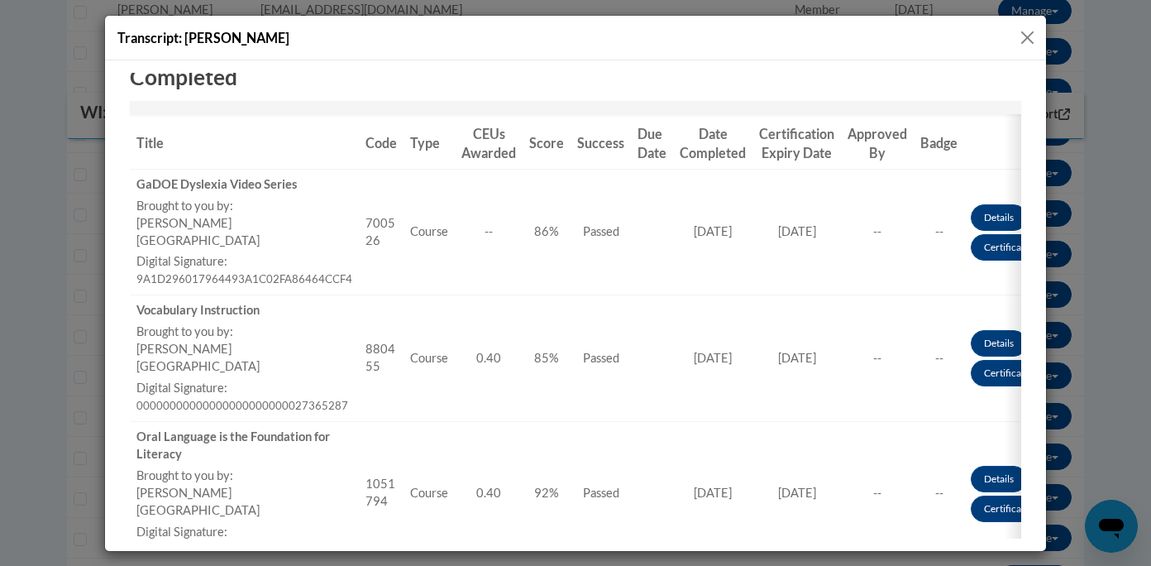
click at [1025, 36] on button "Close" at bounding box center [1027, 37] width 21 height 21
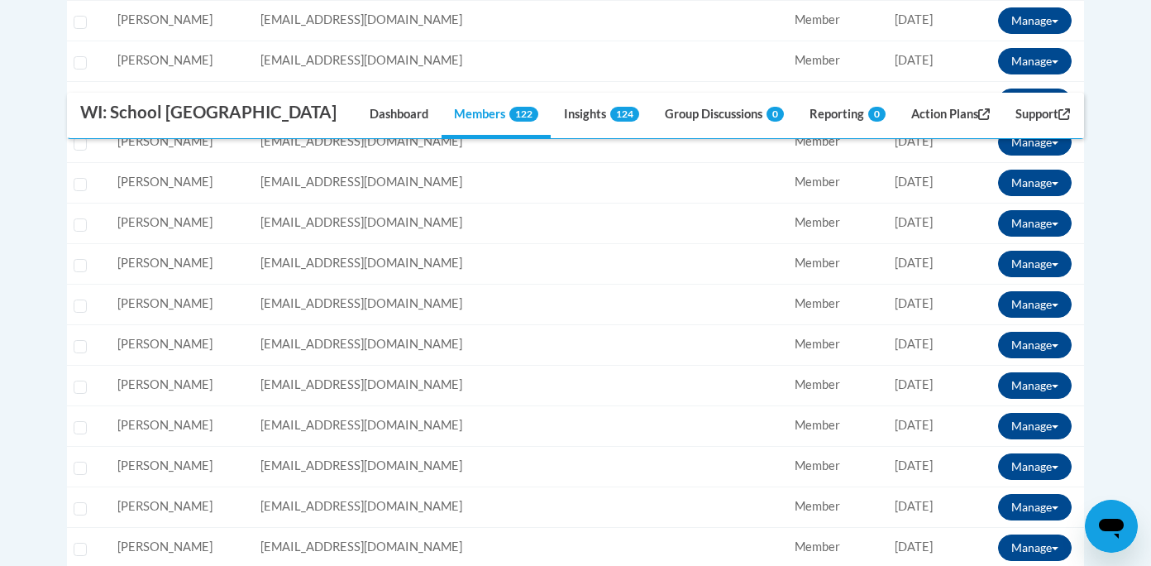
scroll to position [1861, 0]
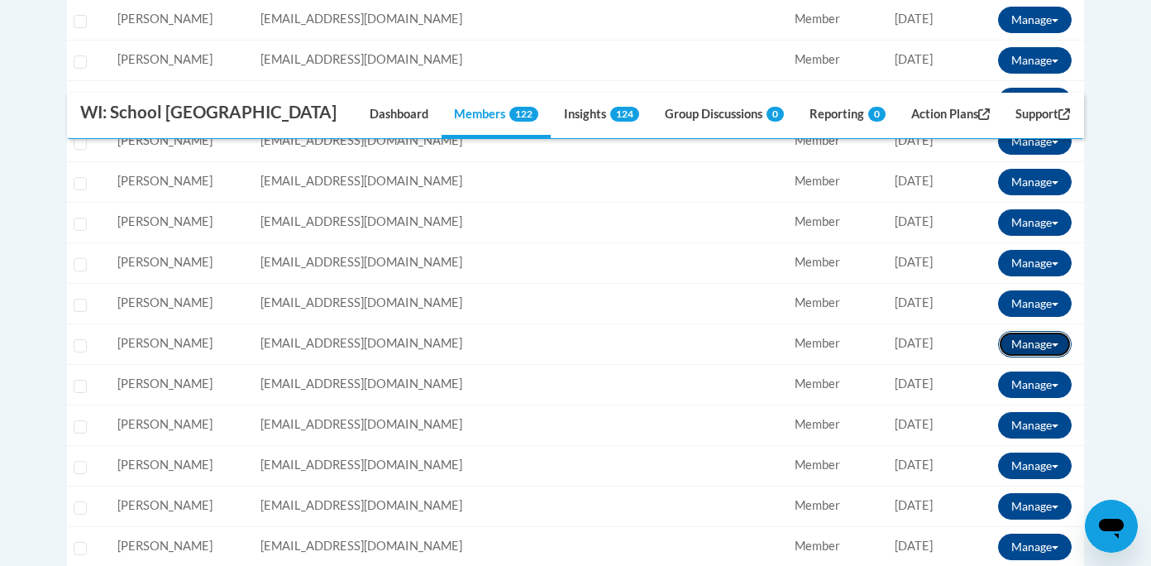
click at [1021, 342] on button "Manage" at bounding box center [1035, 344] width 74 height 26
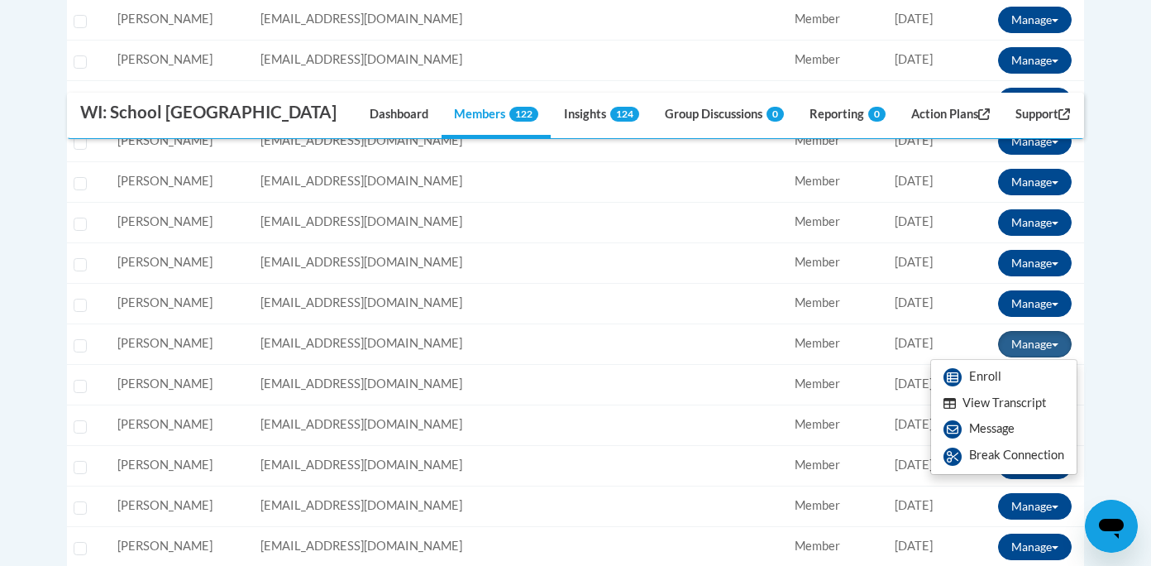
click at [991, 404] on button "View Transcript" at bounding box center [994, 403] width 127 height 26
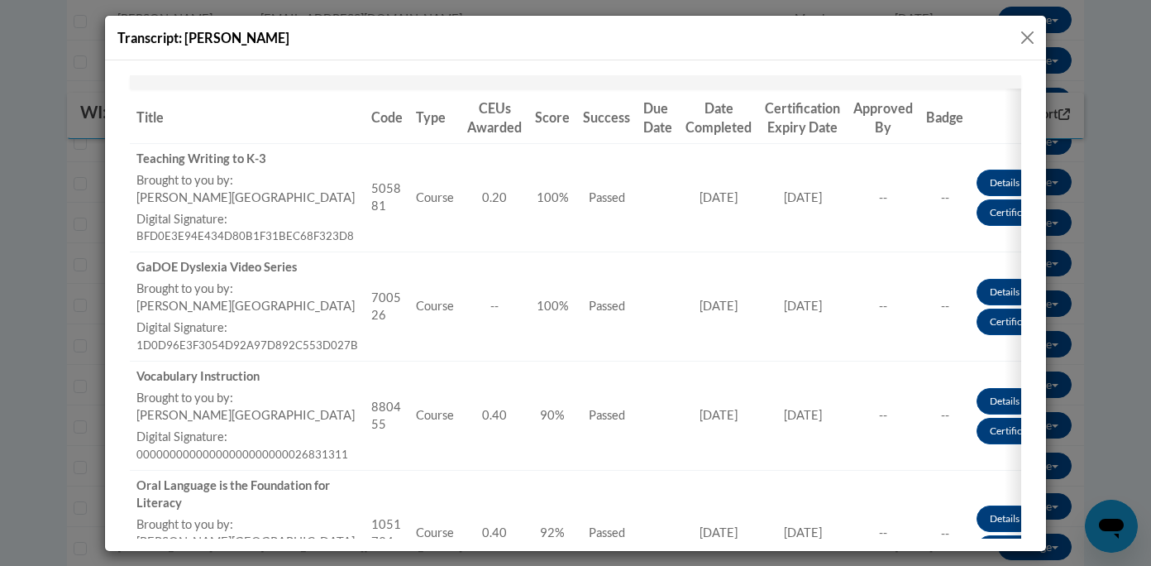
scroll to position [270, 0]
click at [1020, 39] on button "Close" at bounding box center [1027, 37] width 21 height 21
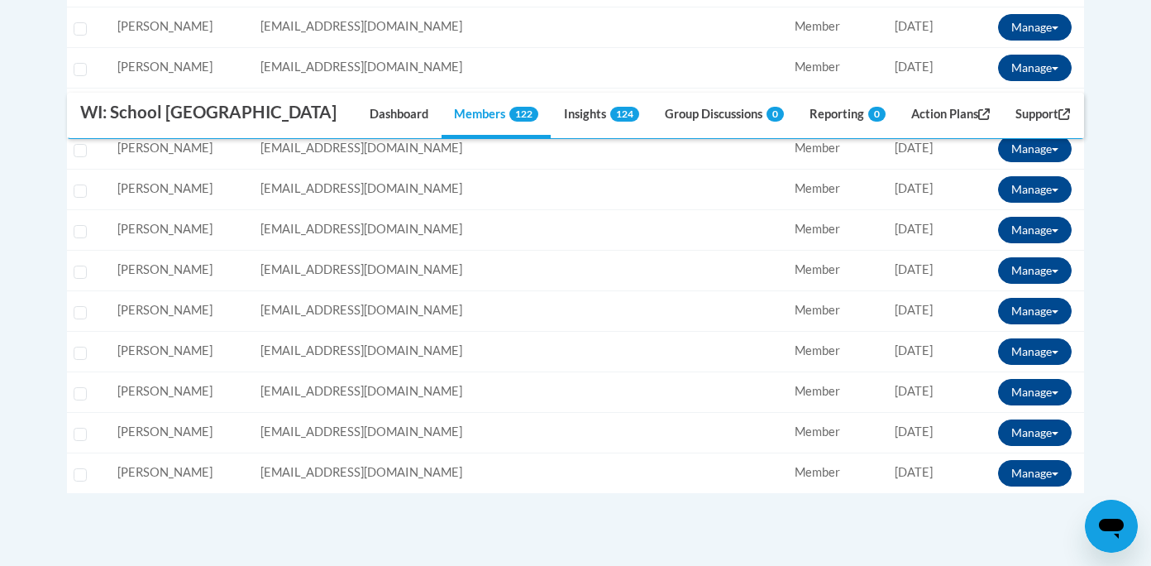
scroll to position [2135, 0]
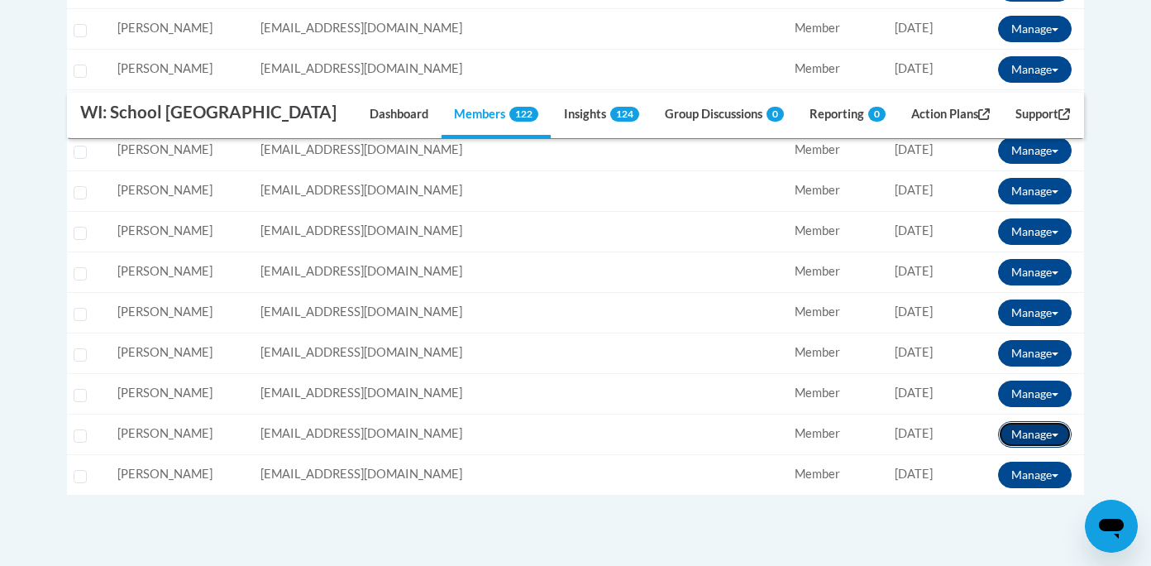
click at [1015, 435] on button "Manage" at bounding box center [1035, 434] width 74 height 26
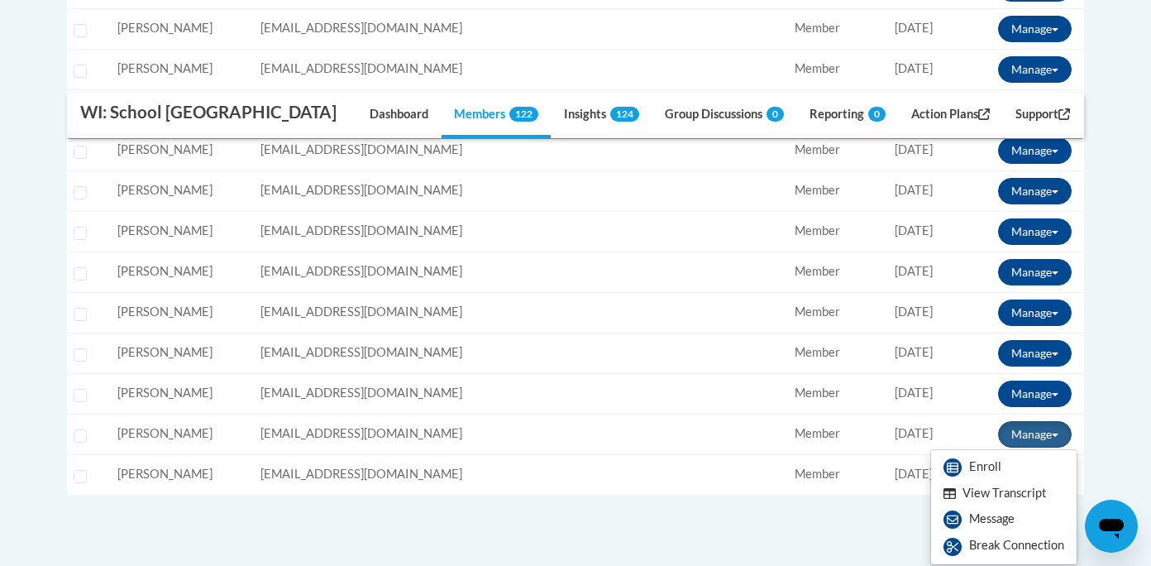
click at [989, 493] on button "View Transcript" at bounding box center [994, 493] width 127 height 26
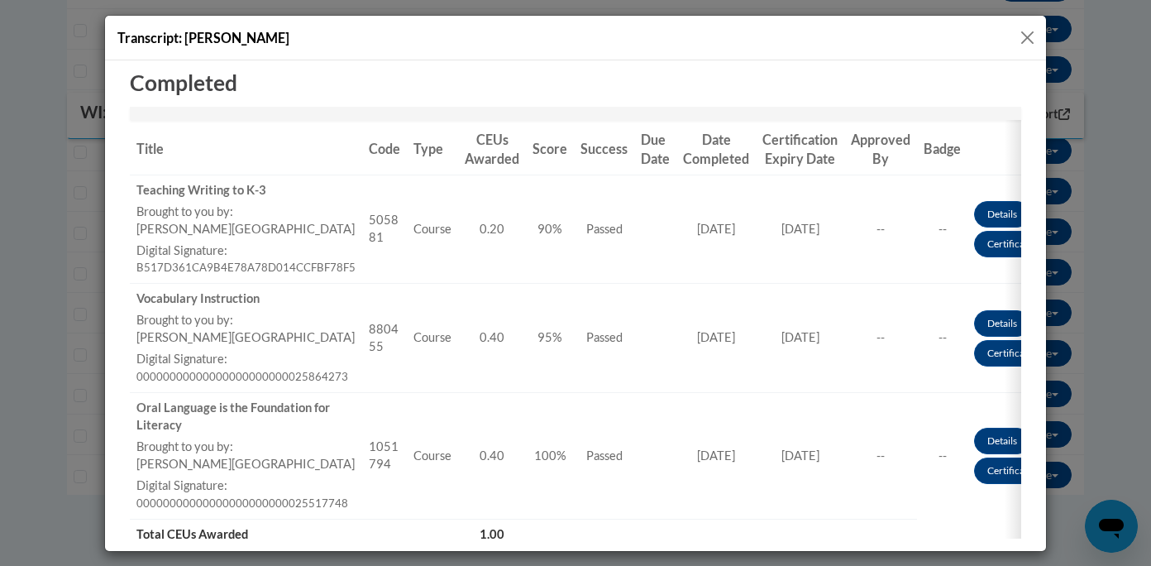
scroll to position [182, 0]
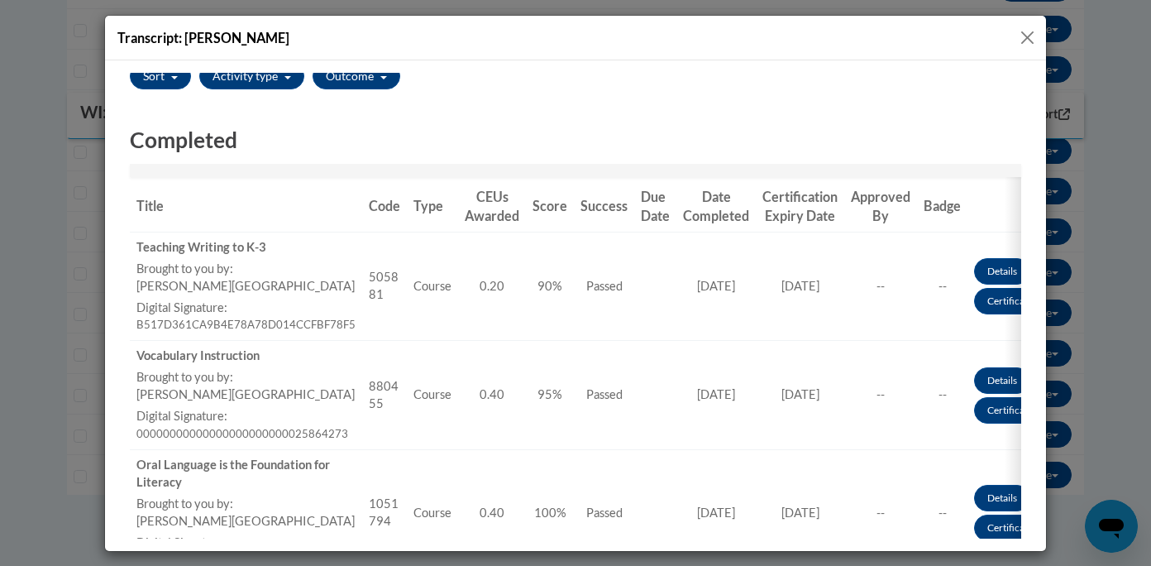
click at [1029, 38] on button "Close" at bounding box center [1027, 37] width 21 height 21
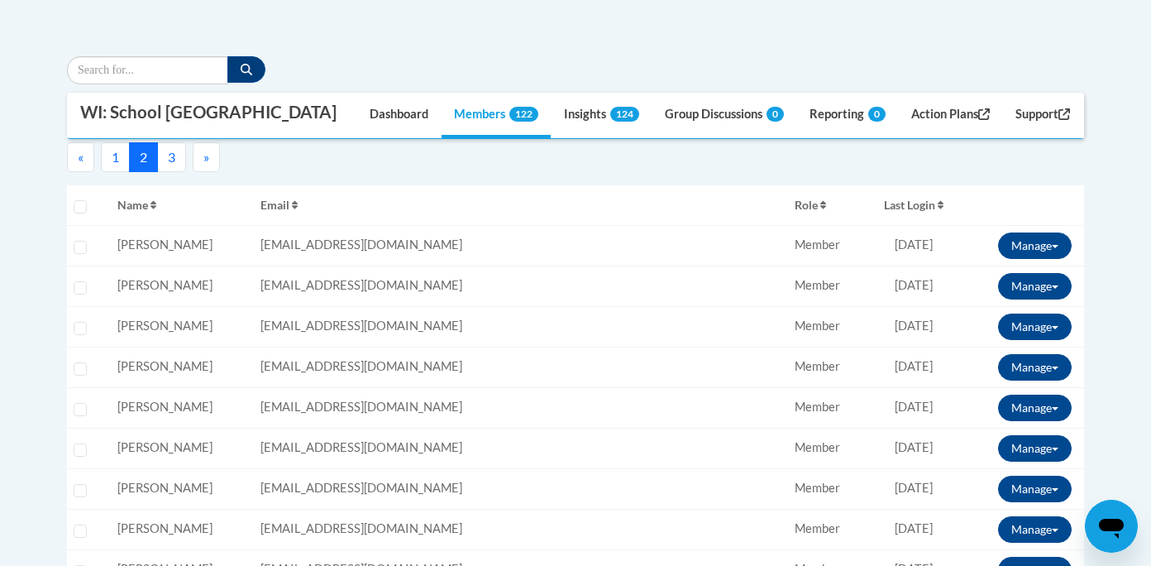
scroll to position [240, 0]
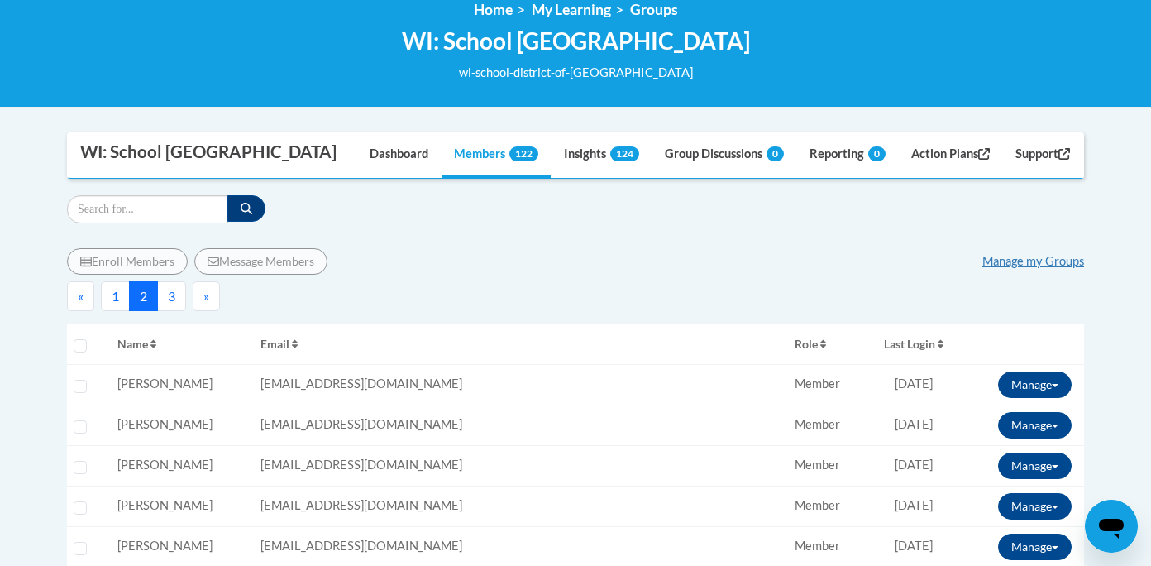
click at [175, 293] on button "3" at bounding box center [171, 296] width 29 height 30
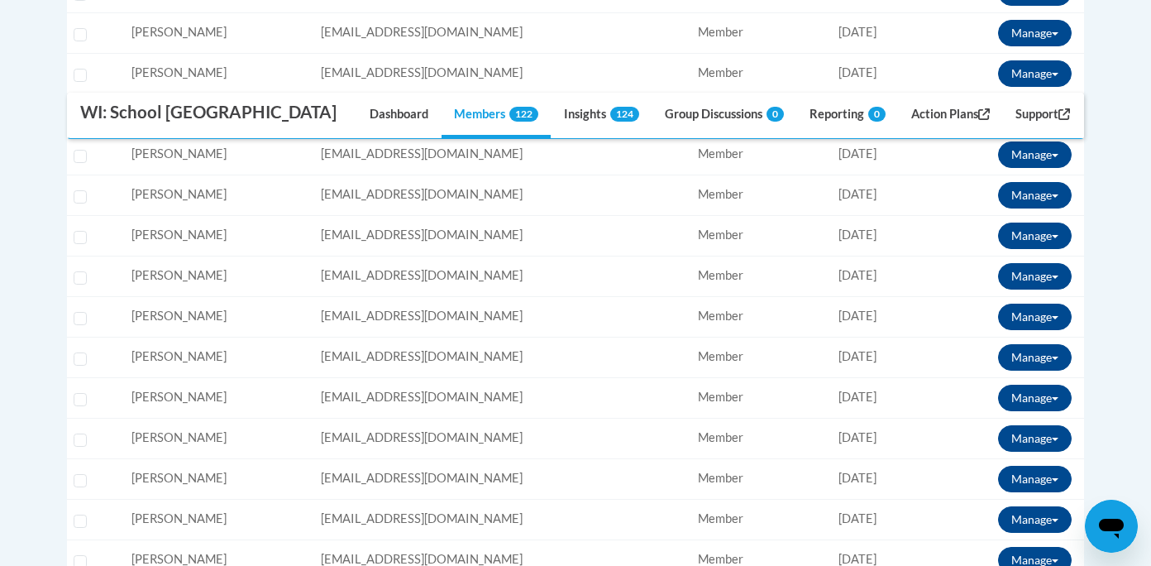
scroll to position [747, 0]
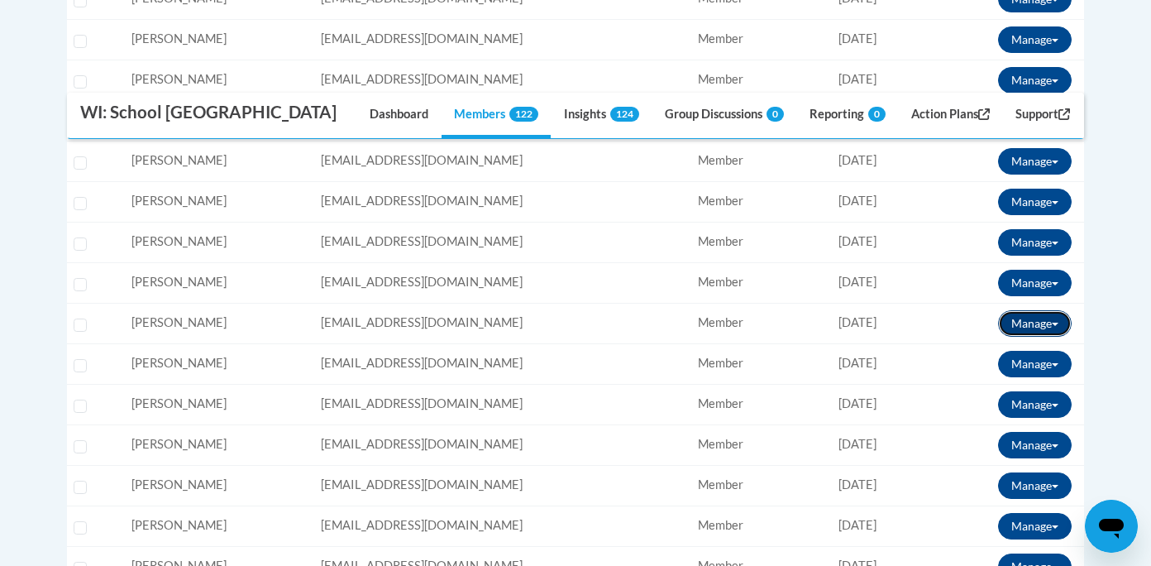
click at [1027, 320] on button "Manage" at bounding box center [1035, 323] width 74 height 26
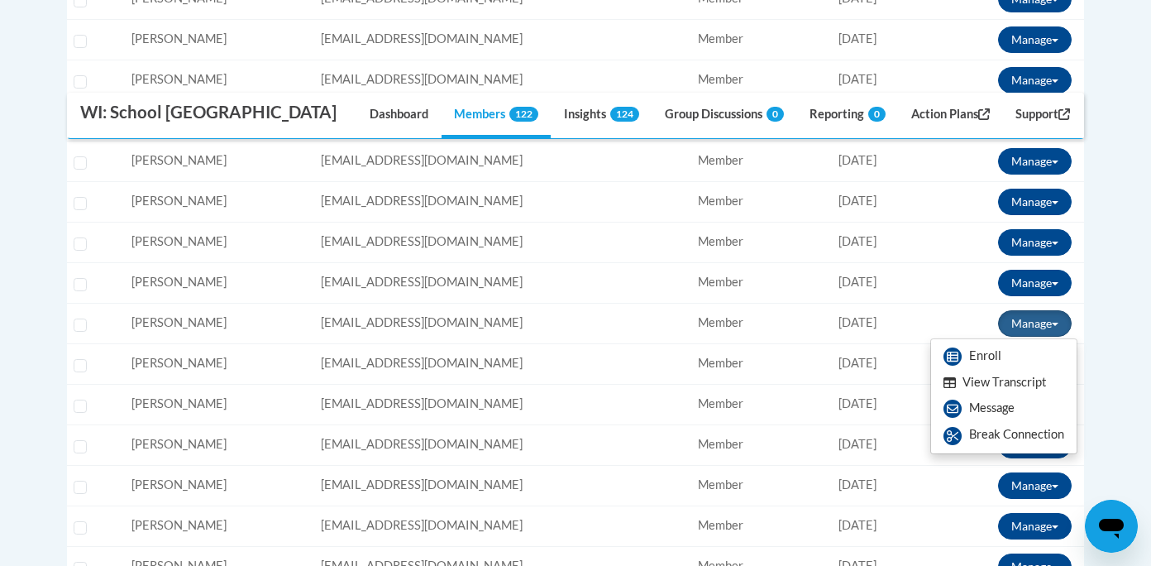
click at [1006, 384] on button "View Transcript" at bounding box center [994, 383] width 127 height 26
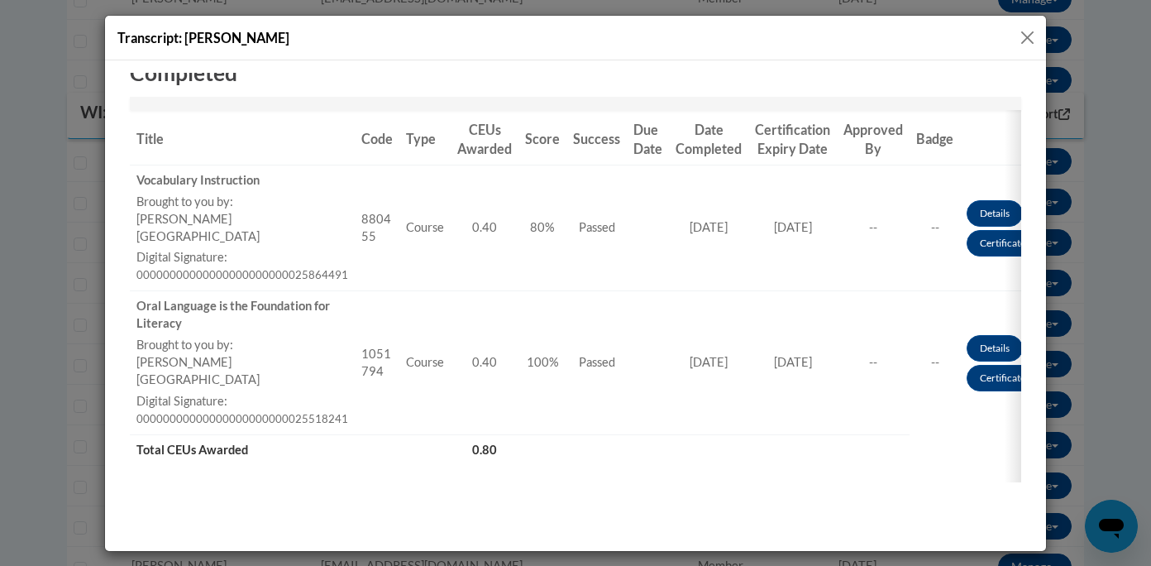
scroll to position [287, 0]
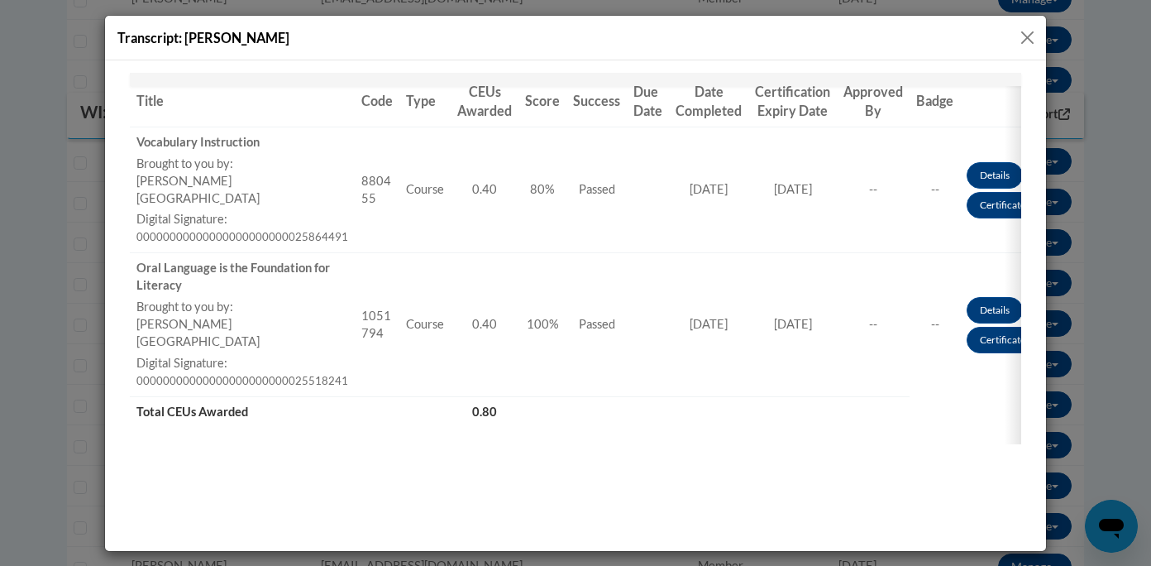
click at [1026, 34] on button "Close" at bounding box center [1027, 37] width 21 height 21
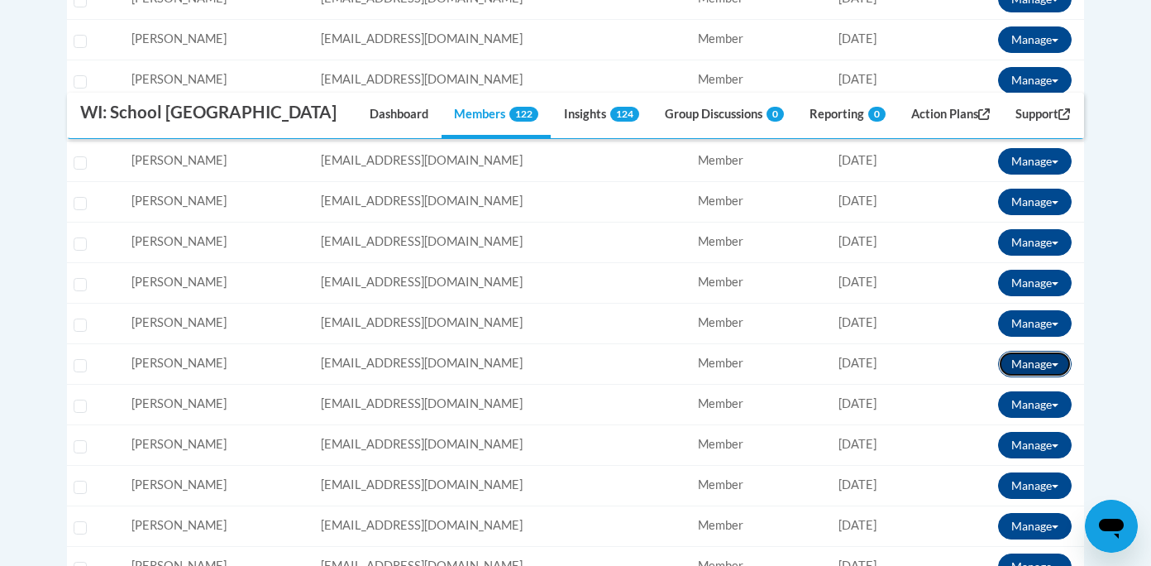
click at [1040, 363] on button "Manage" at bounding box center [1035, 364] width 74 height 26
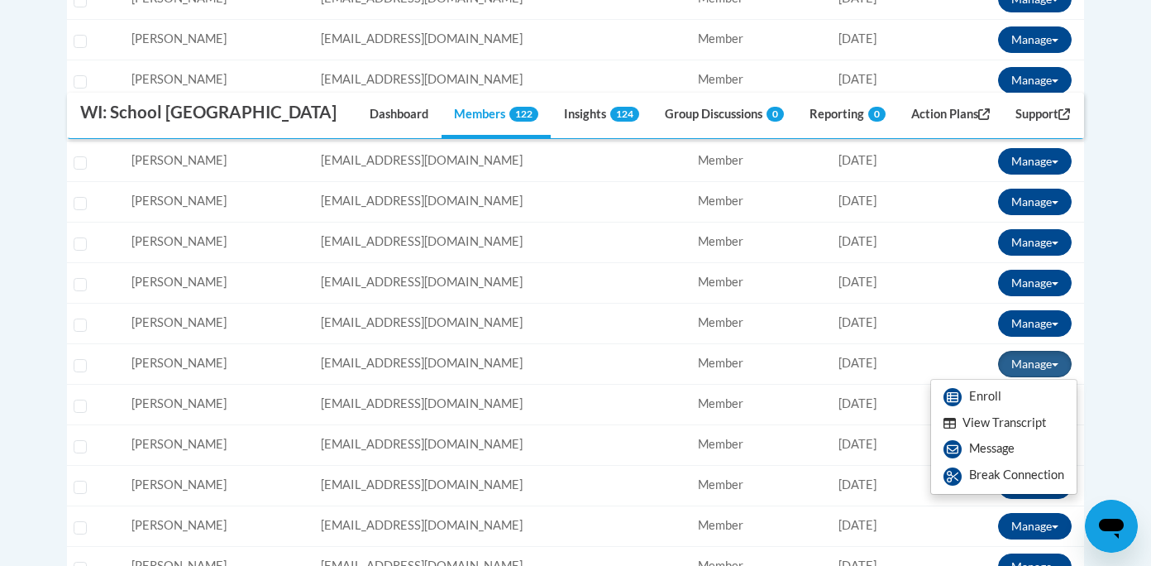
click at [995, 421] on button "View Transcript" at bounding box center [994, 423] width 127 height 26
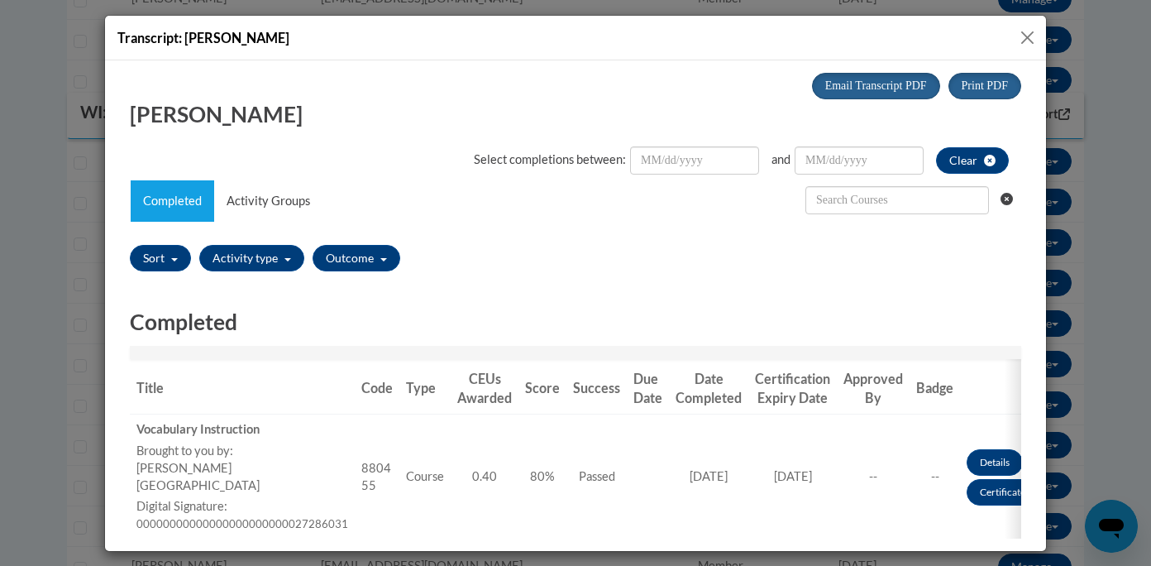
click at [1026, 38] on button "Close" at bounding box center [1027, 37] width 21 height 21
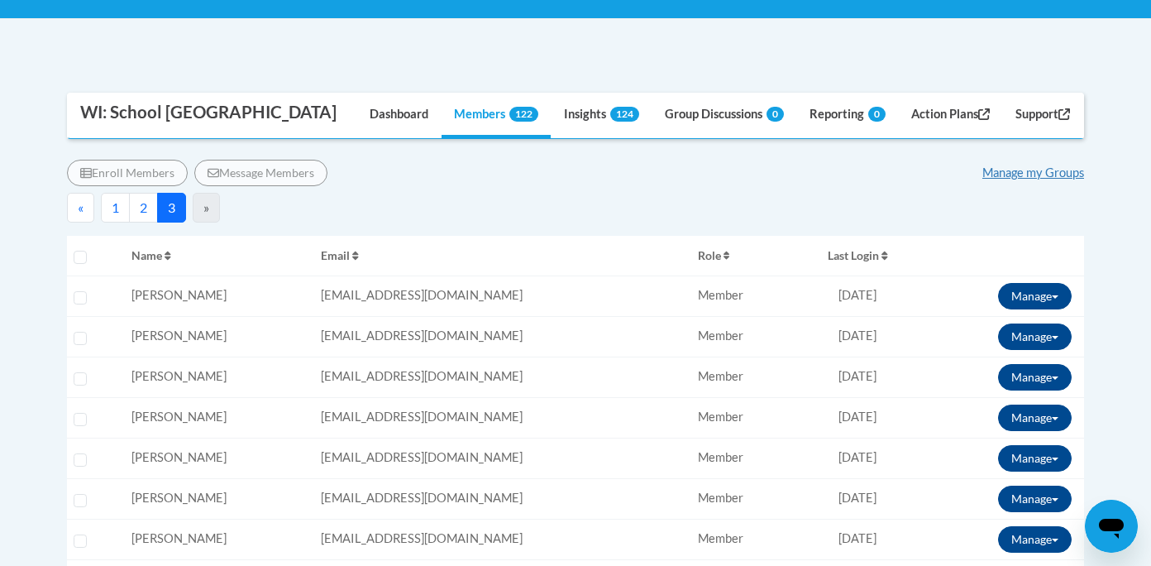
scroll to position [306, 0]
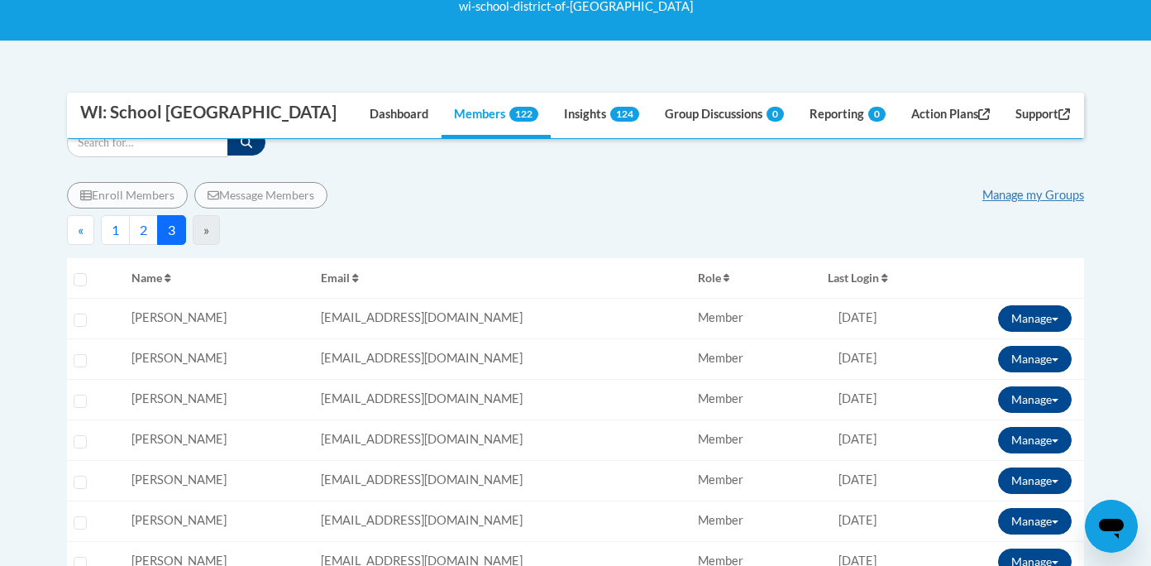
click at [141, 231] on button "2" at bounding box center [143, 230] width 29 height 30
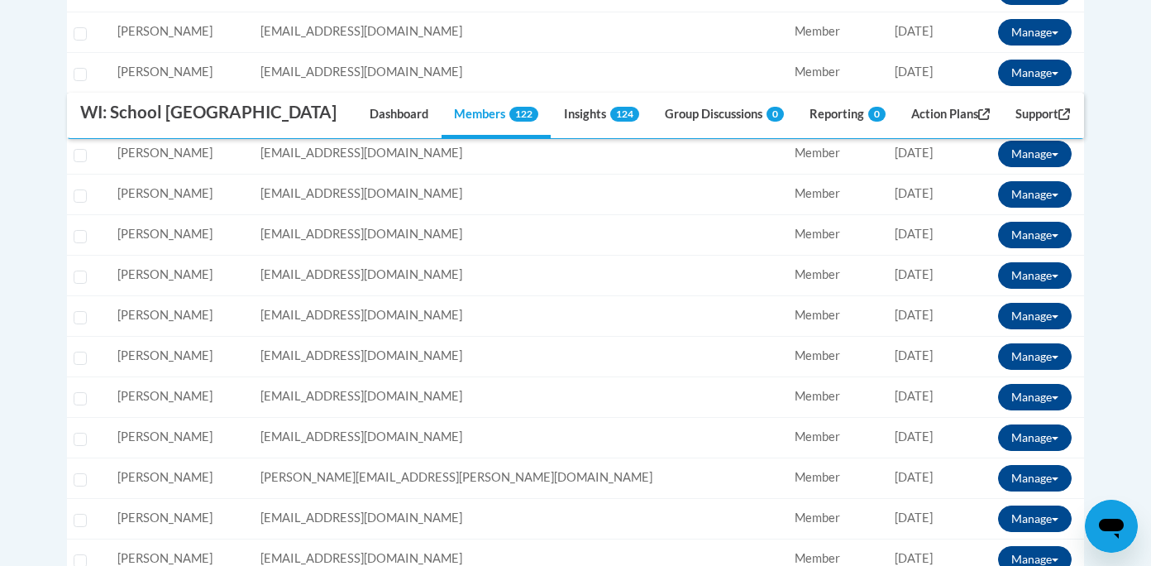
scroll to position [1376, 0]
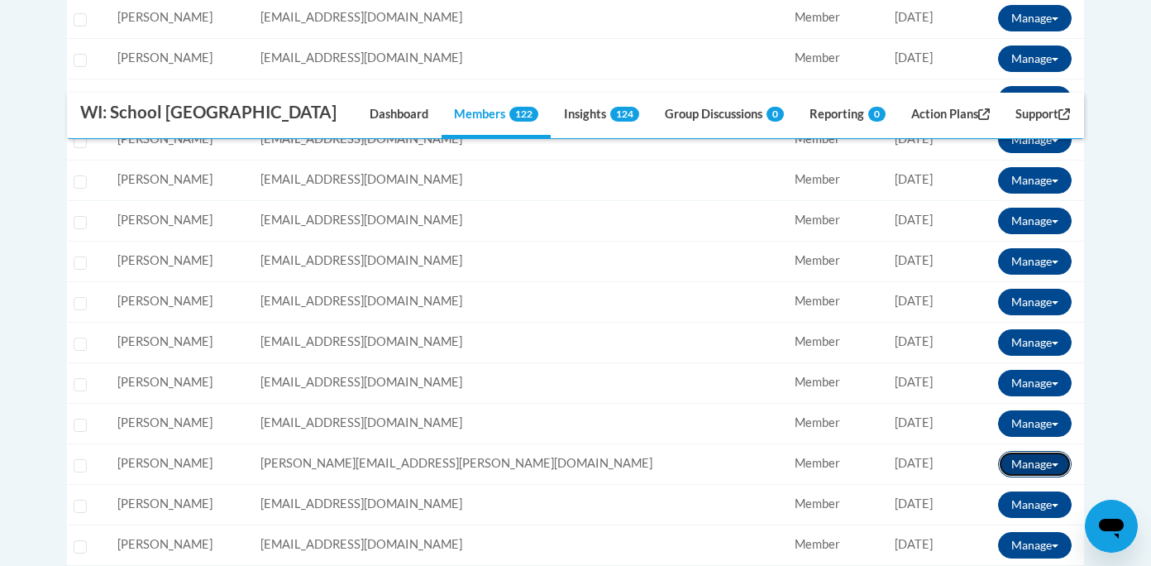
click at [1035, 466] on button "Manage" at bounding box center [1035, 464] width 74 height 26
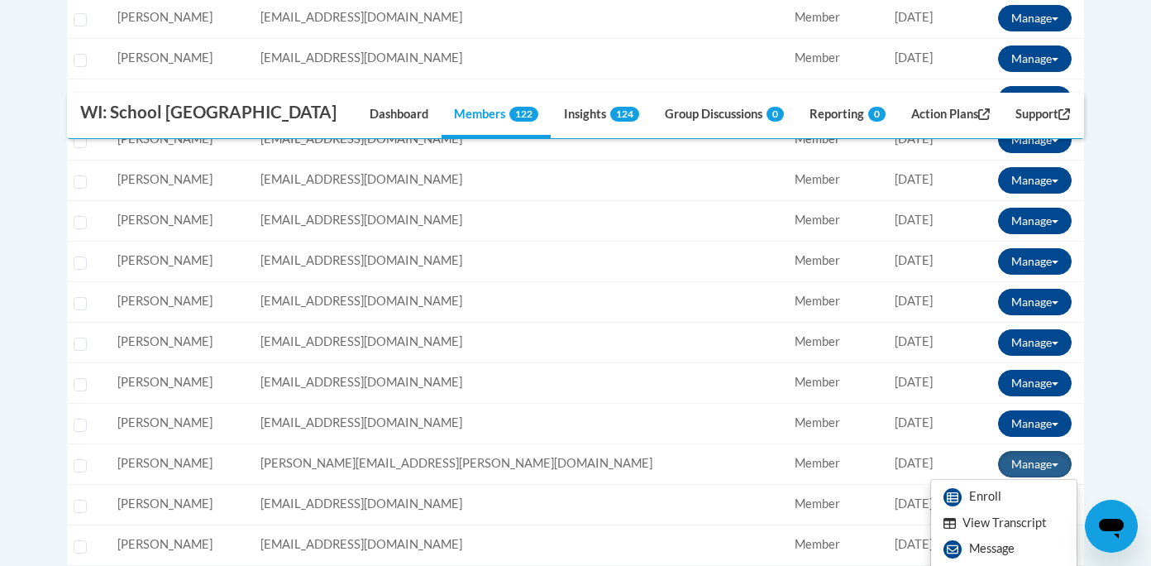
click at [1006, 523] on button "View Transcript" at bounding box center [994, 523] width 127 height 26
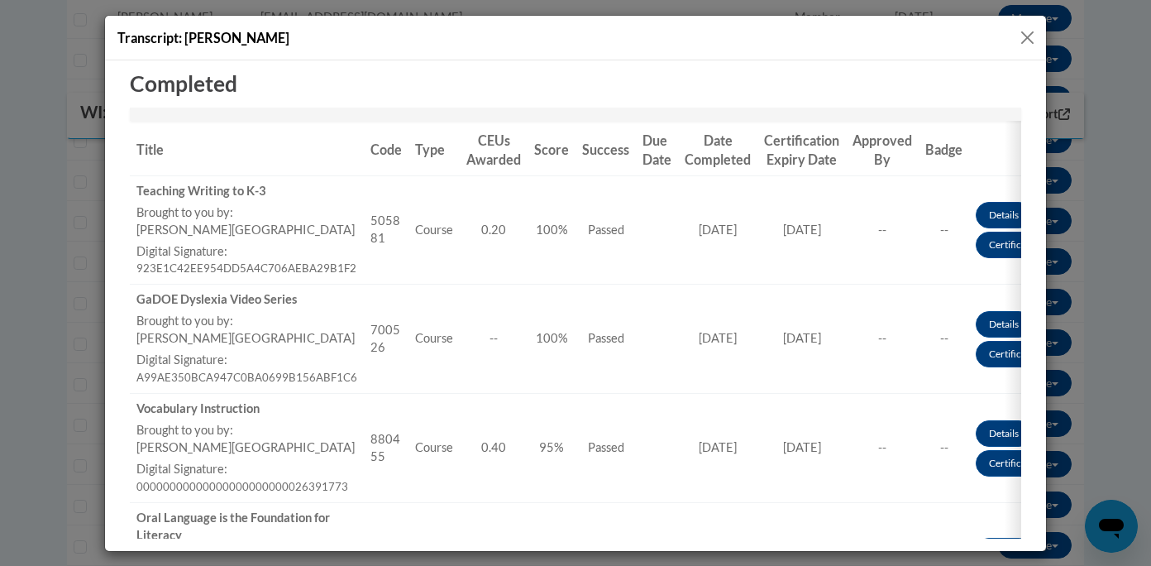
scroll to position [232, 0]
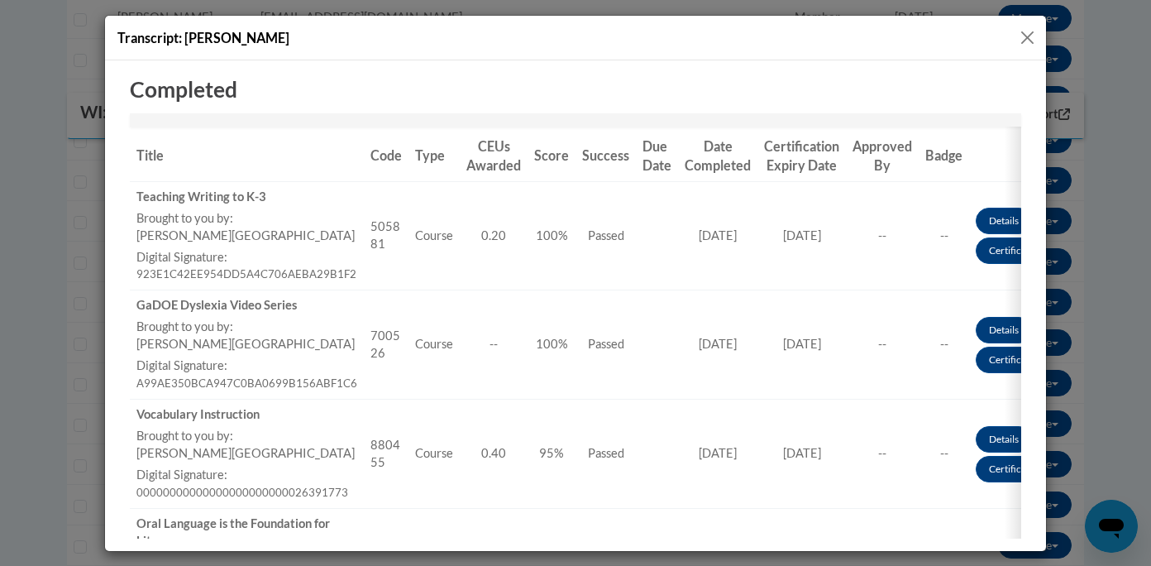
click at [1028, 40] on button "Close" at bounding box center [1027, 37] width 21 height 21
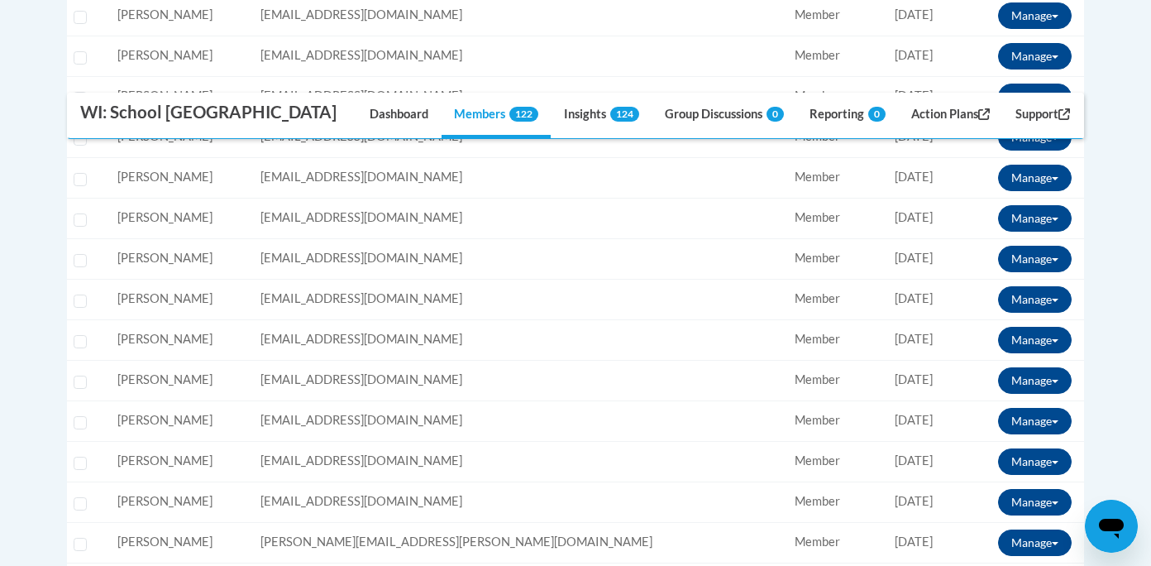
scroll to position [652, 0]
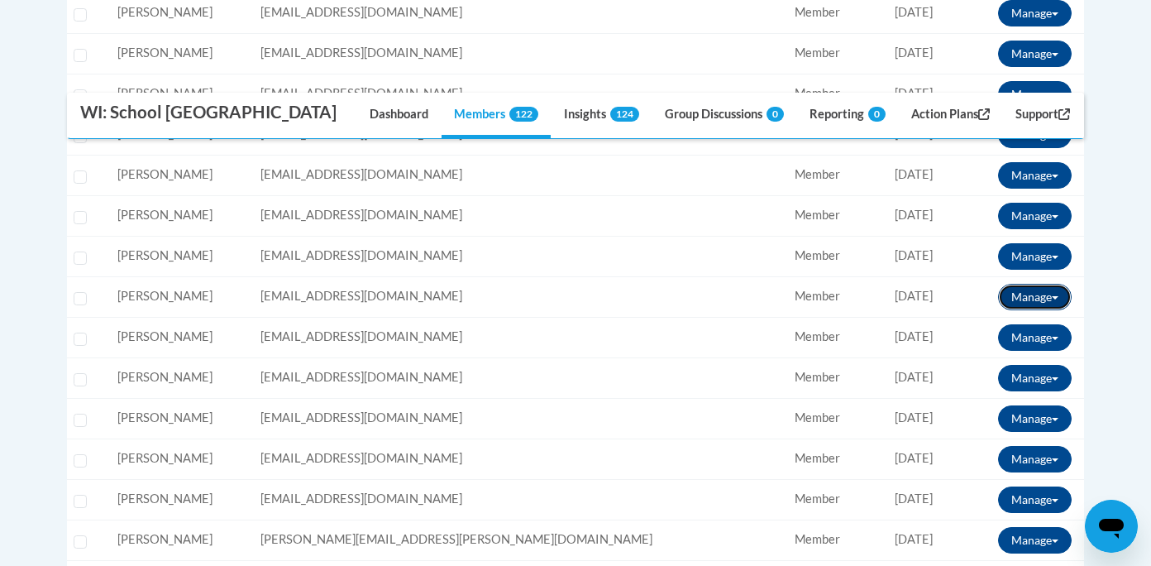
click at [1024, 299] on button "Manage" at bounding box center [1035, 297] width 74 height 26
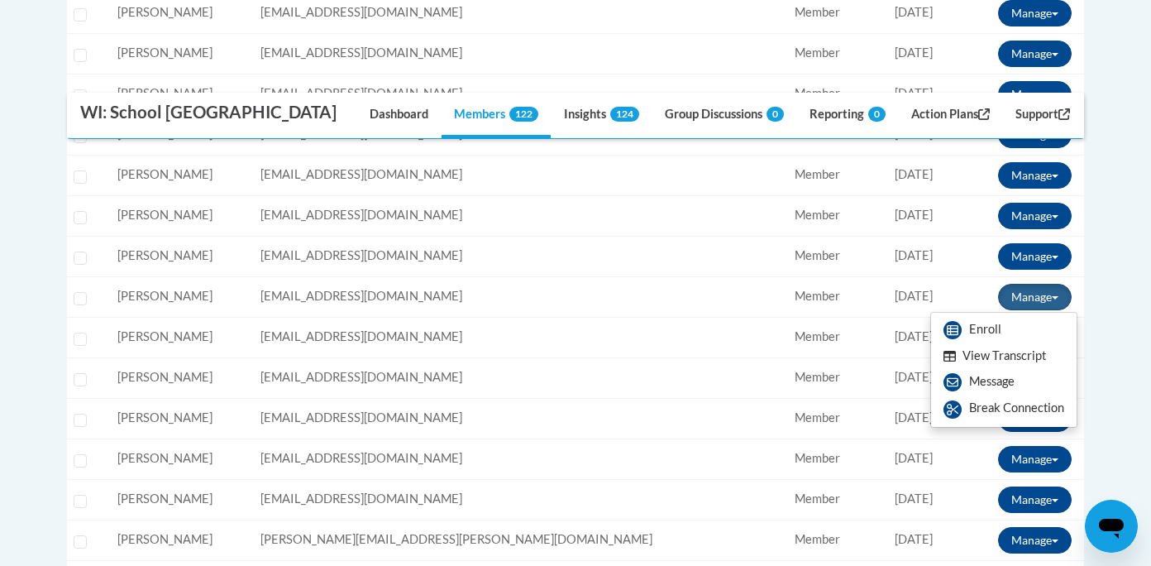
click at [991, 356] on button "View Transcript" at bounding box center [994, 356] width 127 height 26
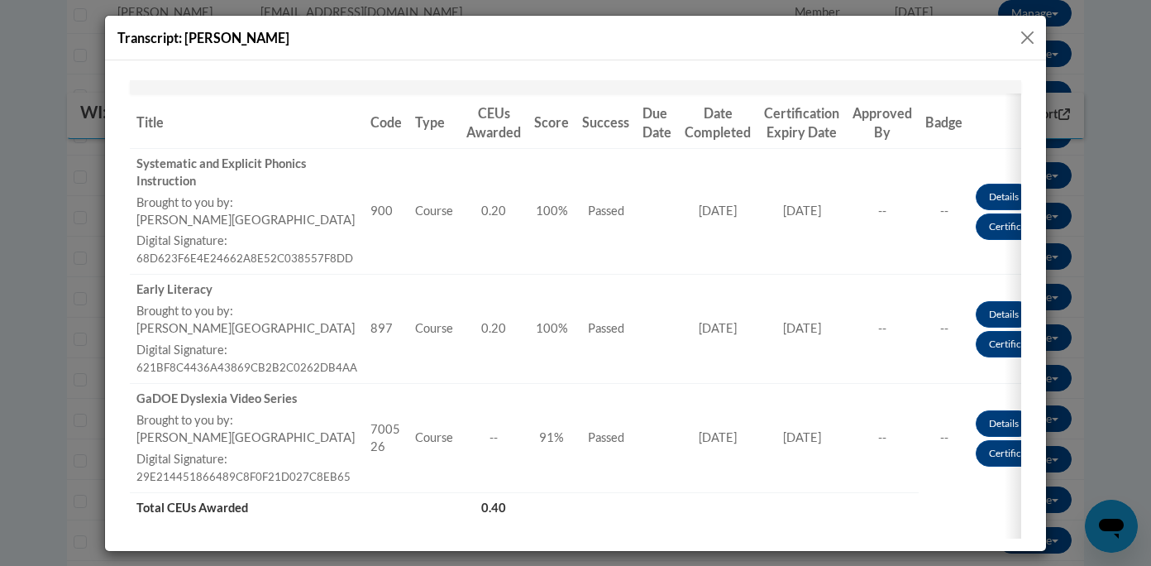
scroll to position [265, 0]
click at [1025, 39] on button "Close" at bounding box center [1027, 37] width 21 height 21
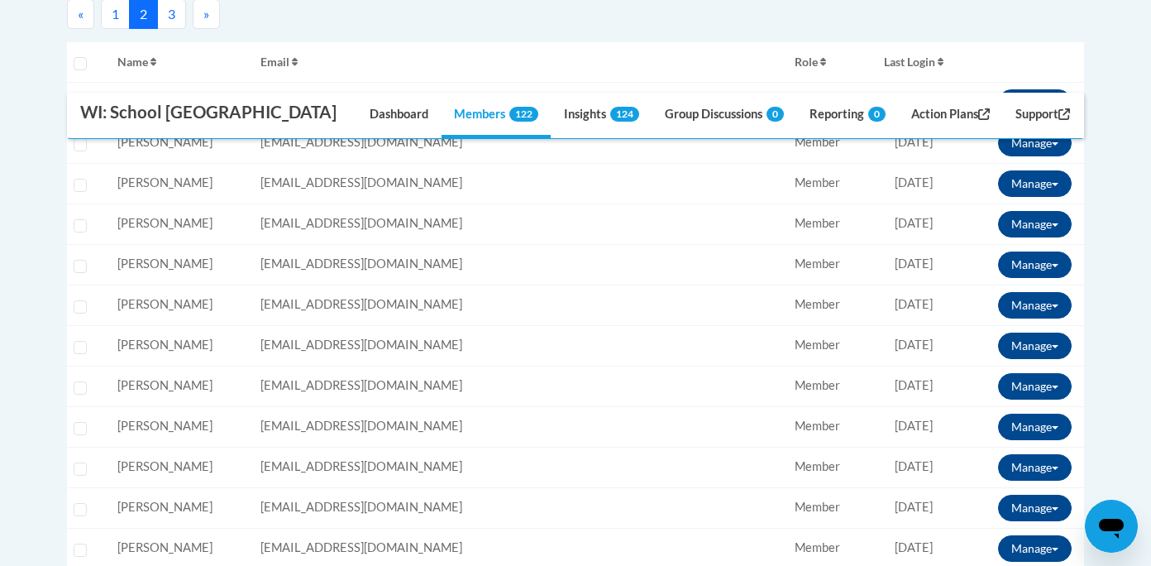
scroll to position [518, 0]
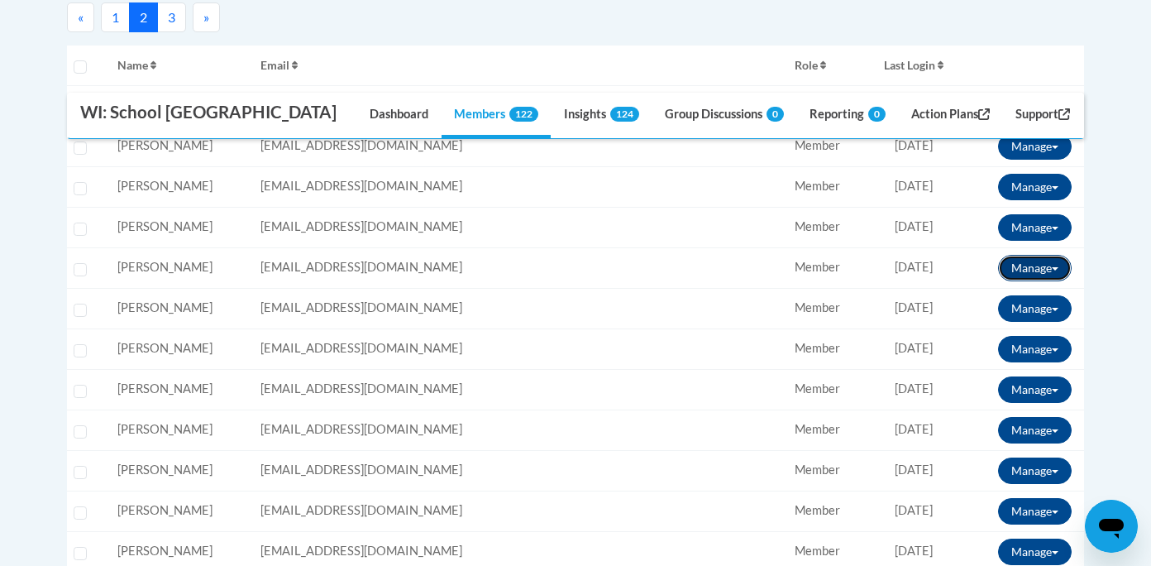
click at [1016, 269] on button "Manage" at bounding box center [1035, 268] width 74 height 26
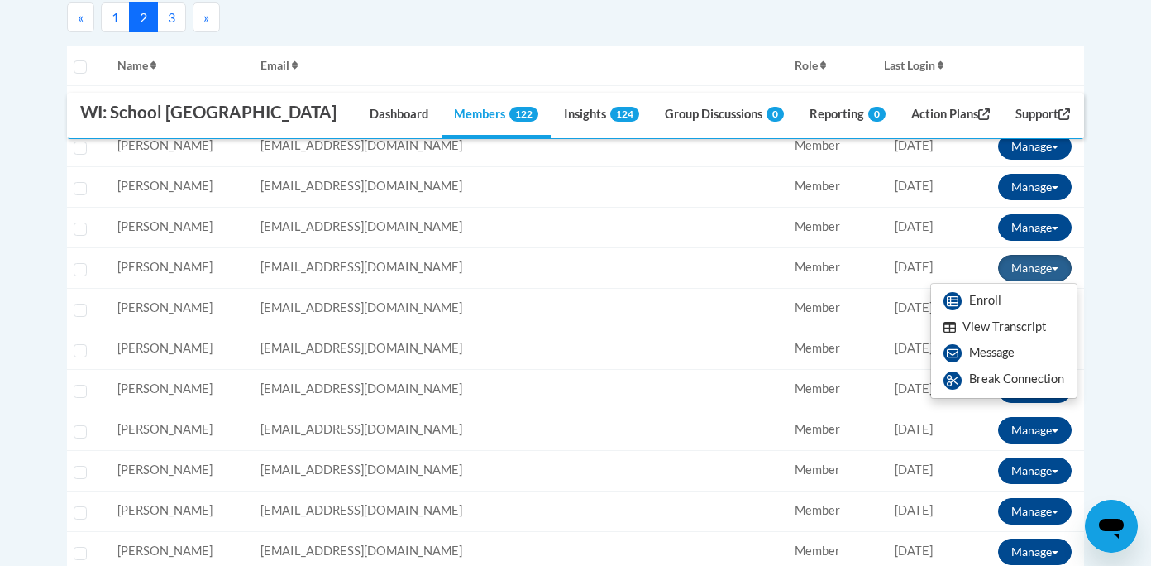
click at [1006, 327] on button "View Transcript" at bounding box center [994, 327] width 127 height 26
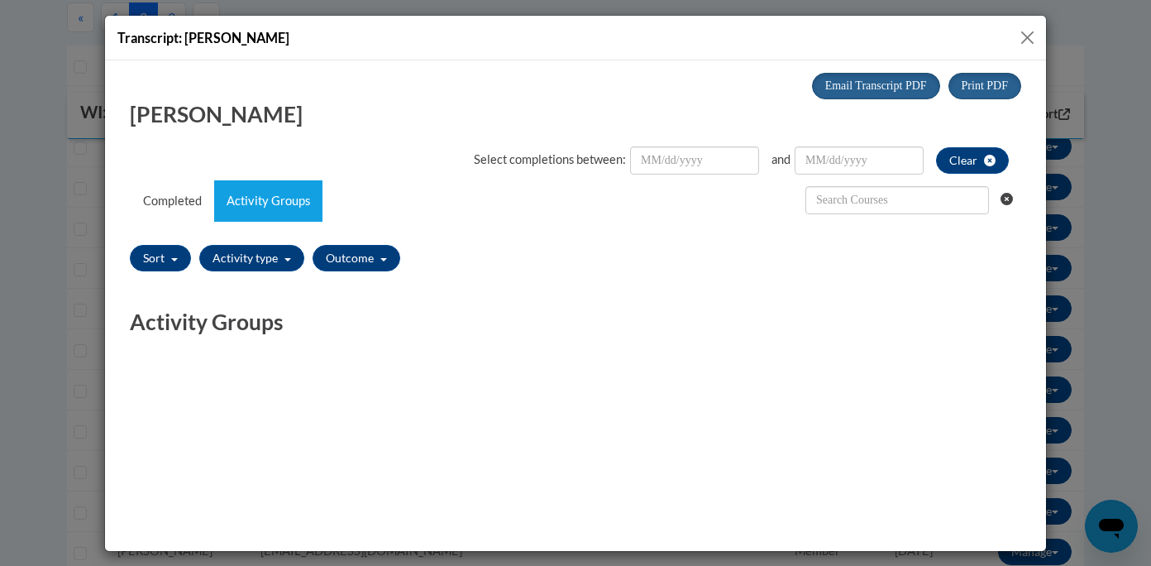
scroll to position [0, 0]
click at [1028, 36] on button "Close" at bounding box center [1027, 37] width 21 height 21
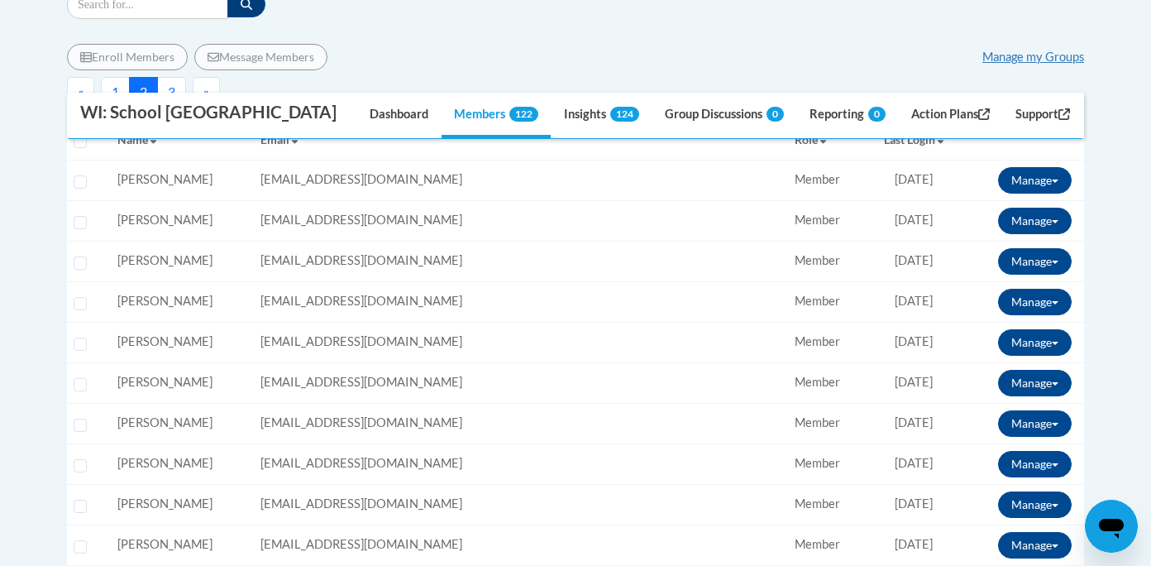
scroll to position [442, 0]
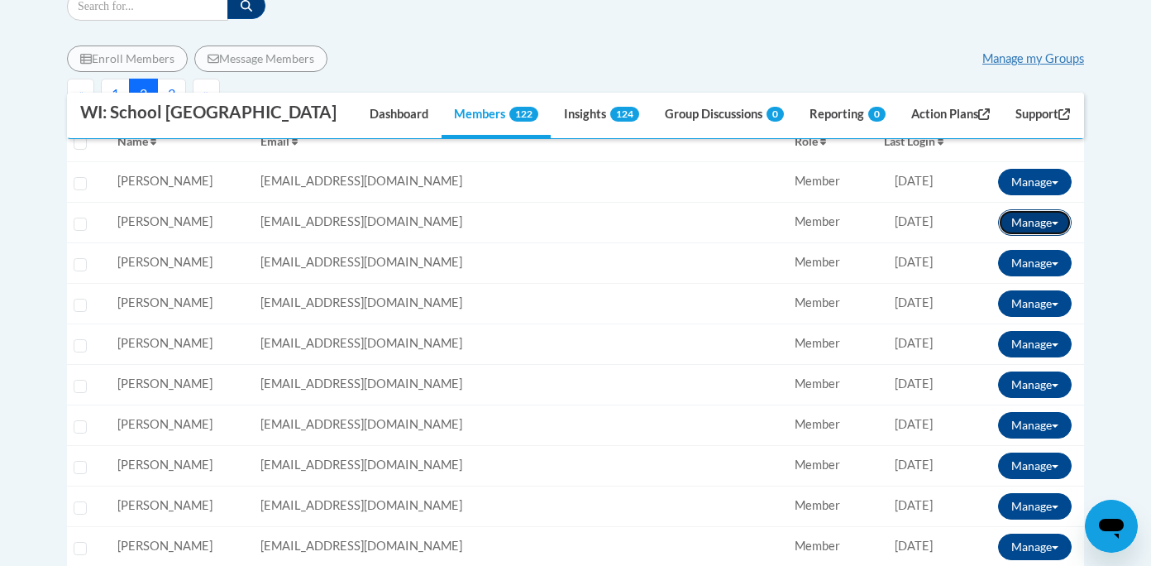
click at [1018, 229] on button "Manage" at bounding box center [1035, 222] width 74 height 26
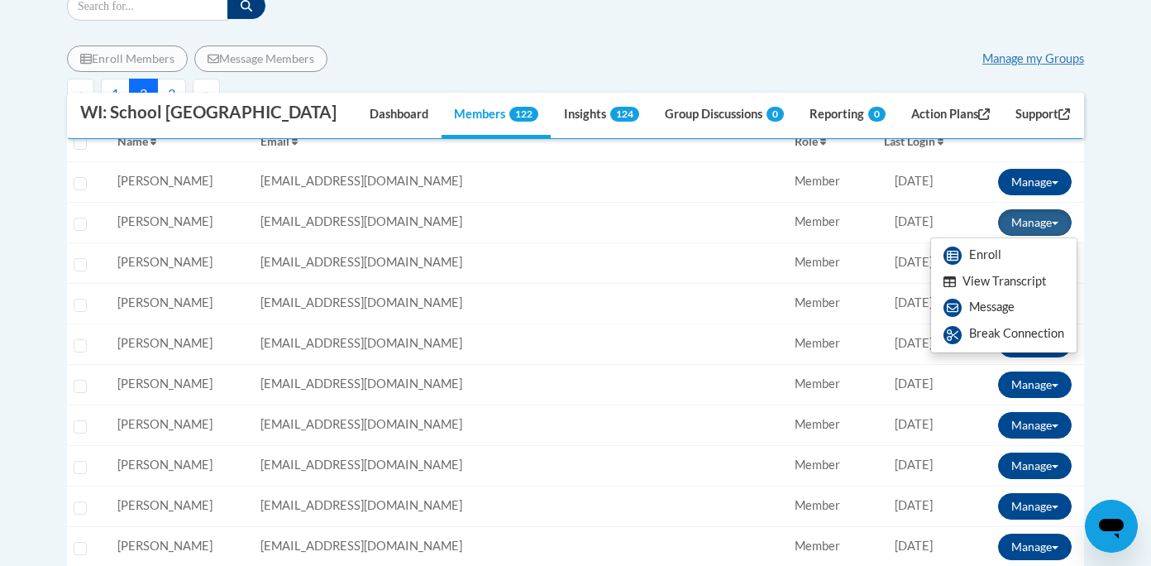
click at [995, 284] on button "View Transcript" at bounding box center [994, 282] width 127 height 26
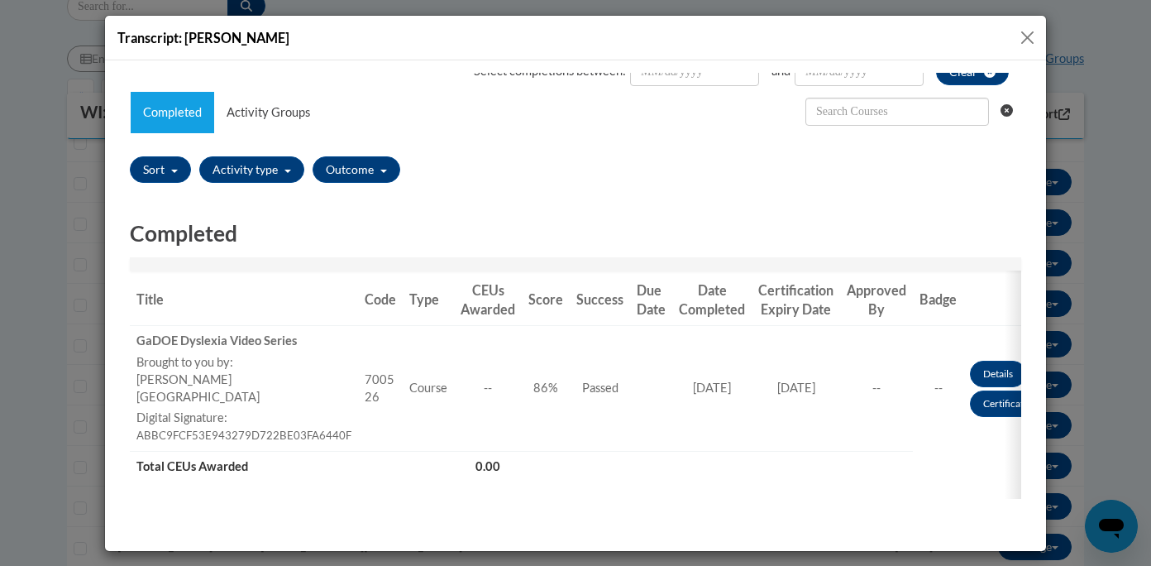
scroll to position [121, 0]
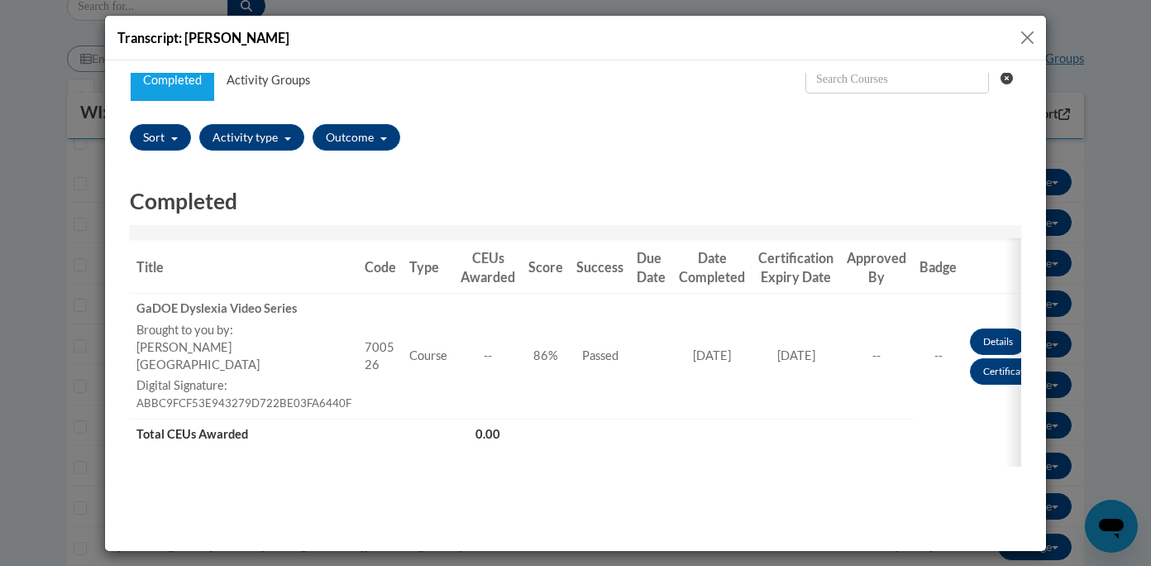
click at [1030, 39] on button "Close" at bounding box center [1027, 37] width 21 height 21
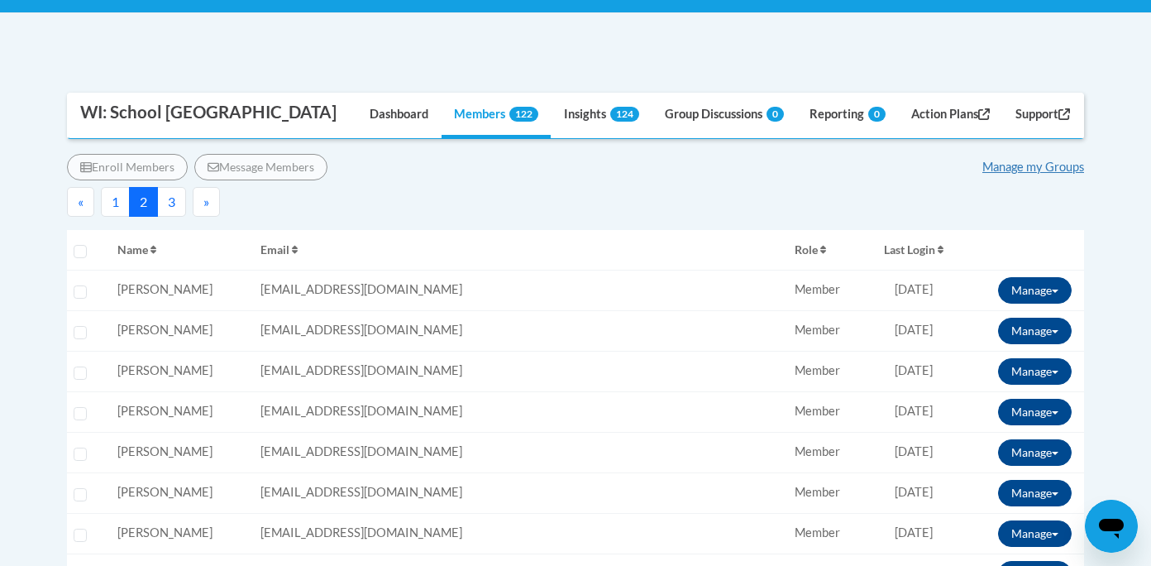
scroll to position [313, 0]
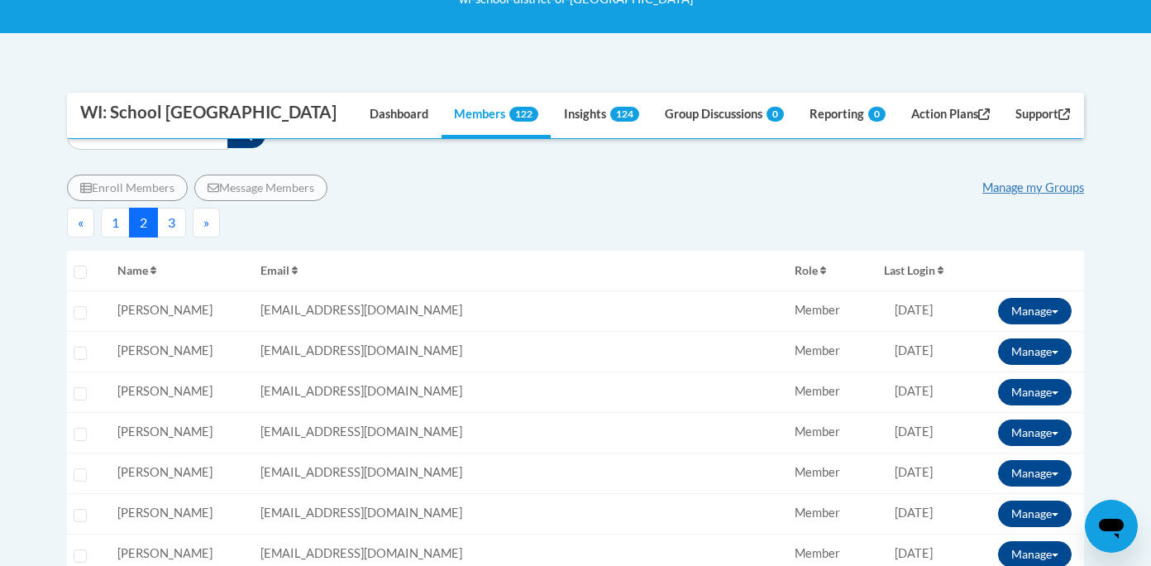
click at [112, 220] on button "1" at bounding box center [115, 223] width 29 height 30
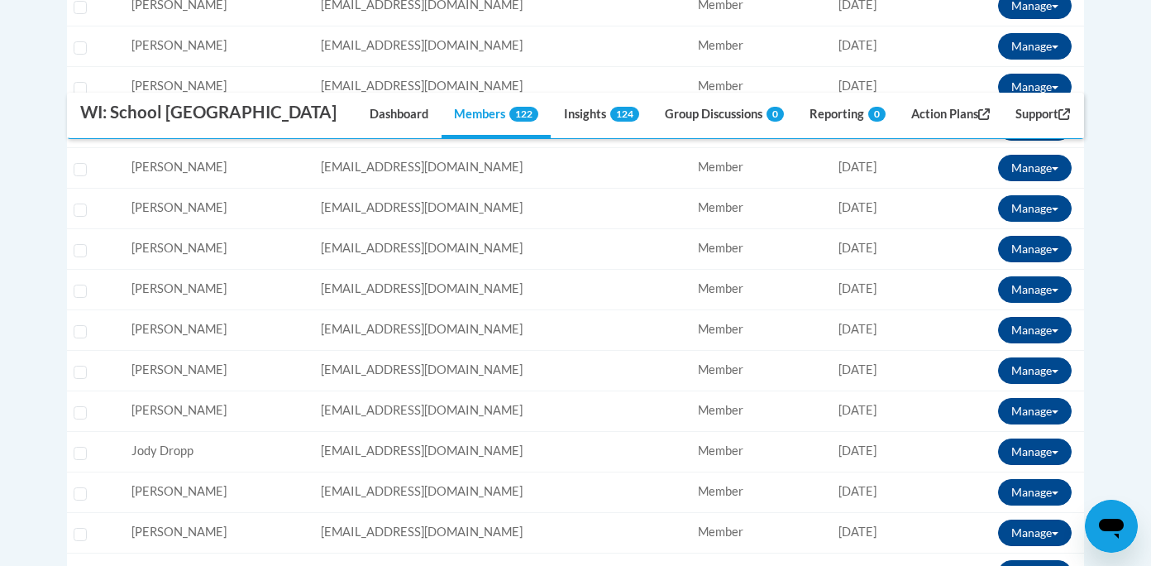
scroll to position [970, 0]
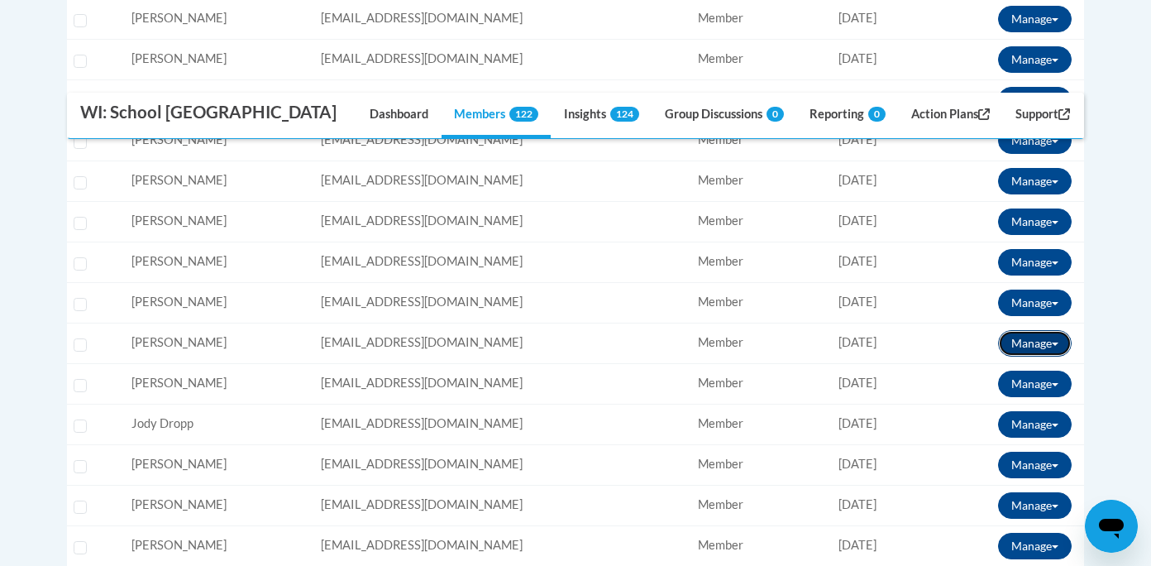
click at [1018, 347] on button "Manage" at bounding box center [1035, 343] width 74 height 26
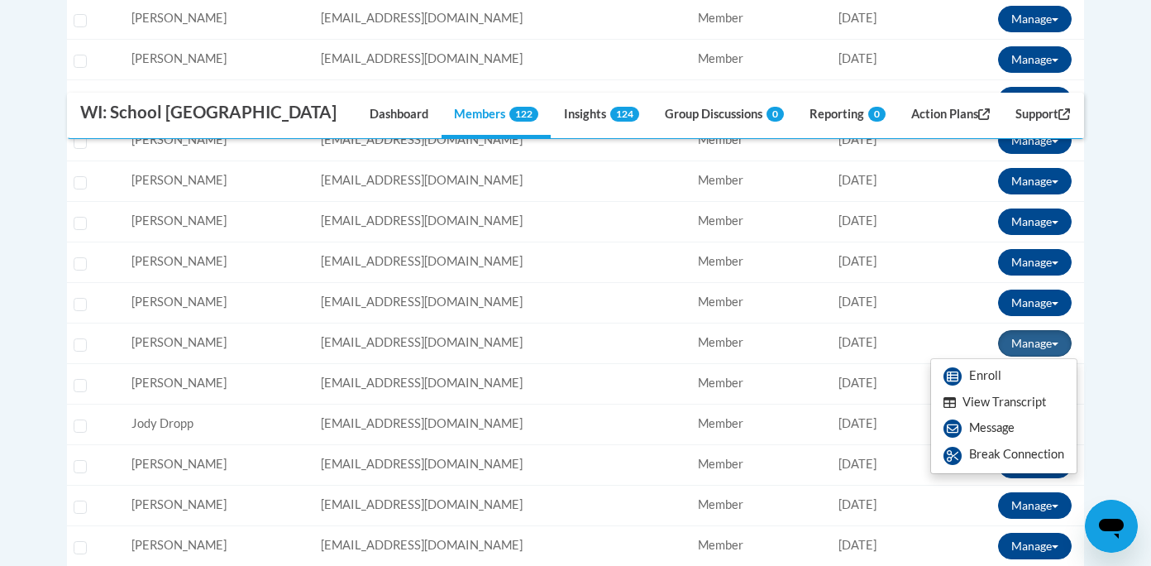
click at [998, 405] on button "View Transcript" at bounding box center [994, 402] width 127 height 26
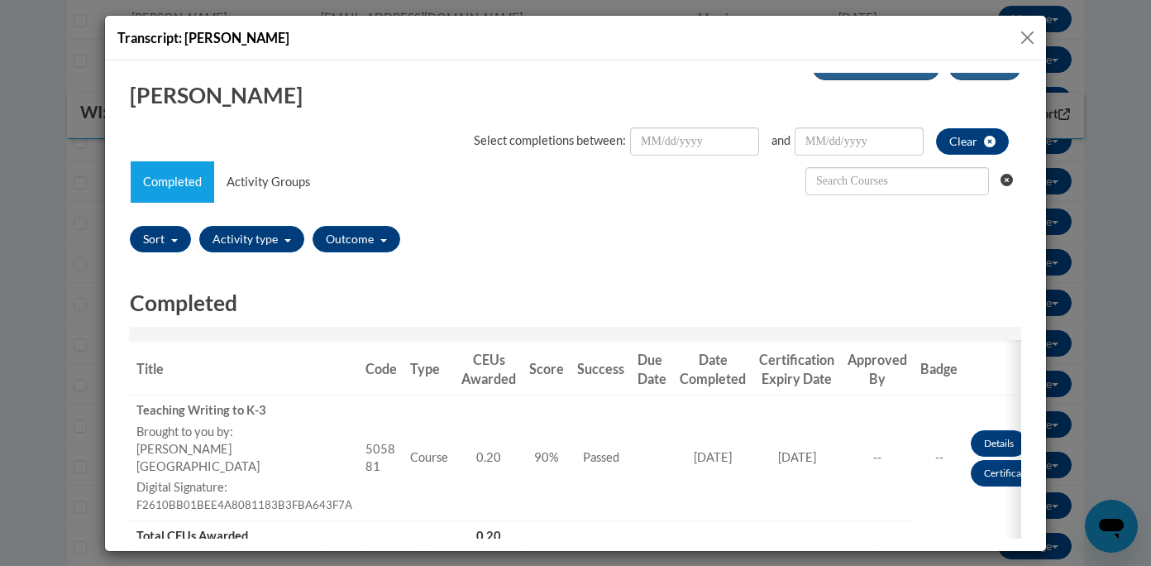
scroll to position [15, 0]
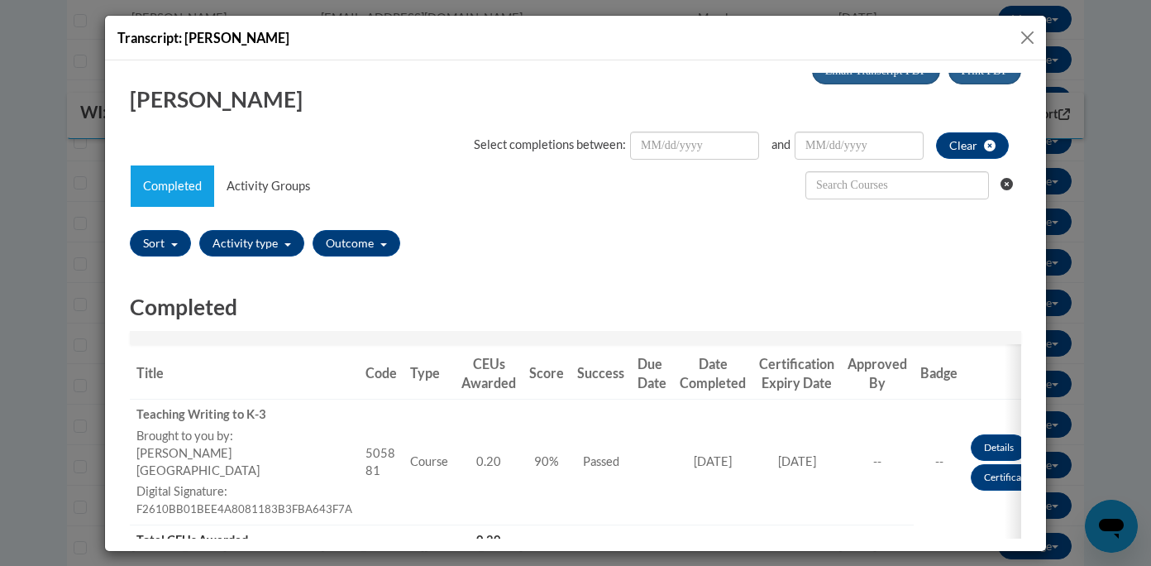
click at [1026, 36] on button "Close" at bounding box center [1027, 37] width 21 height 21
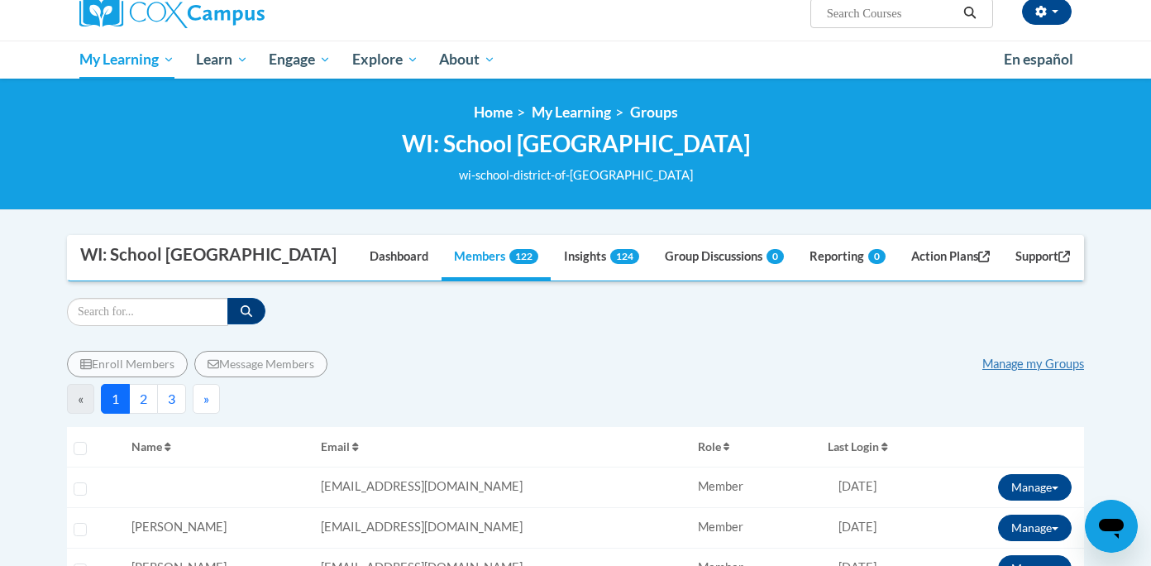
scroll to position [150, 0]
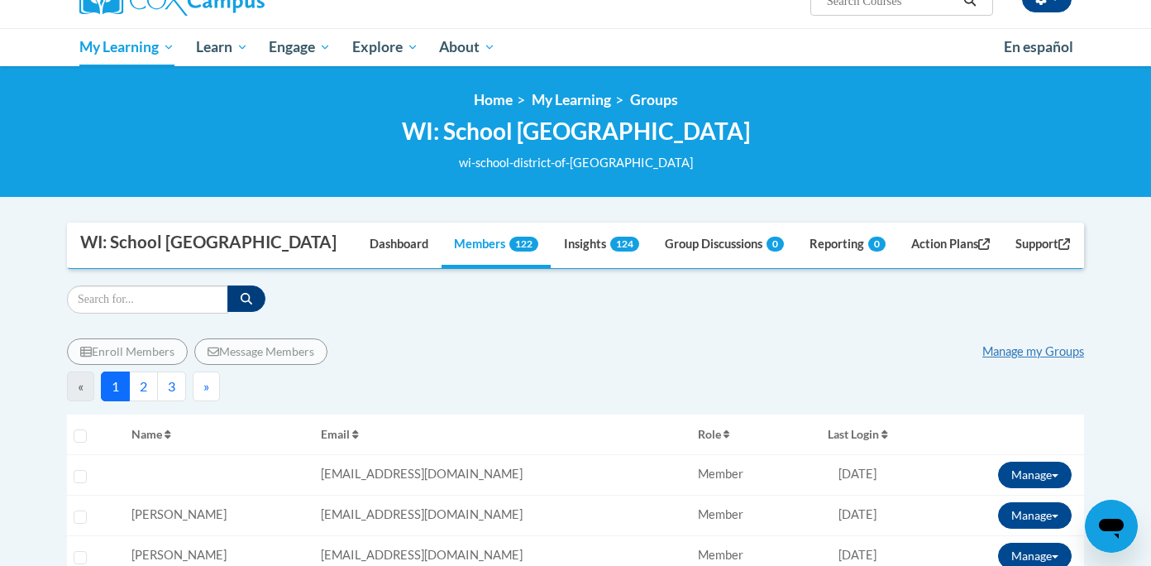
click at [174, 388] on button "3" at bounding box center [171, 386] width 29 height 30
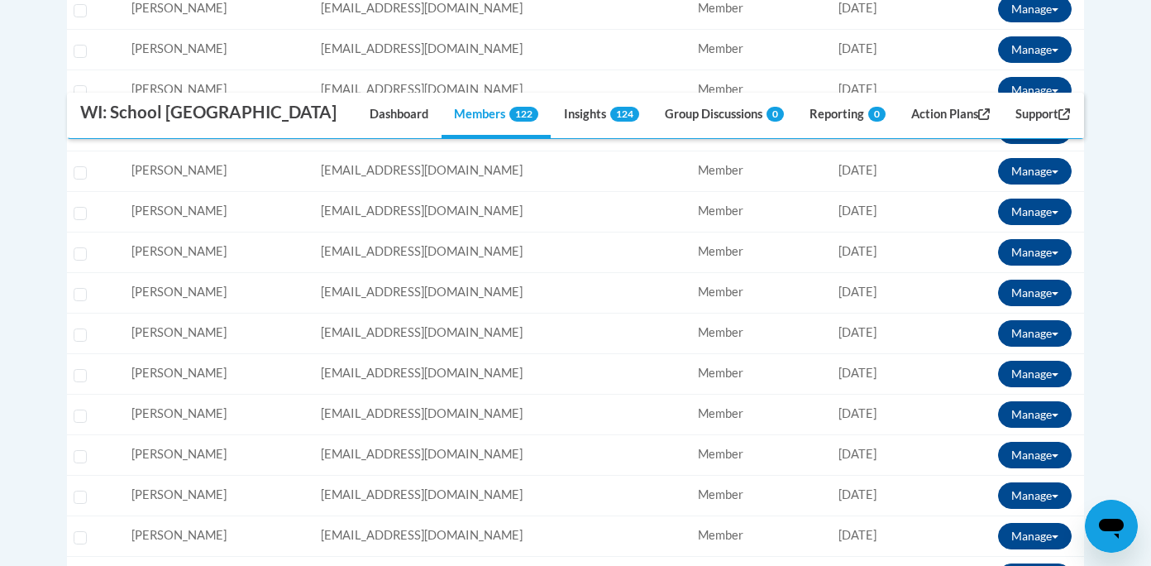
scroll to position [810, 0]
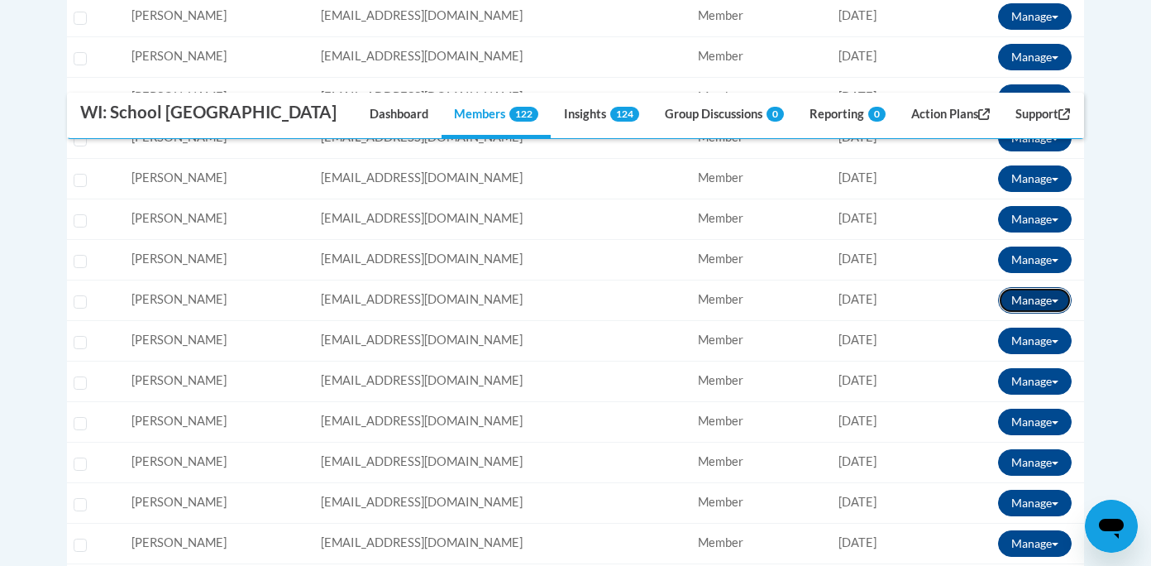
click at [1014, 301] on button "Manage" at bounding box center [1035, 300] width 74 height 26
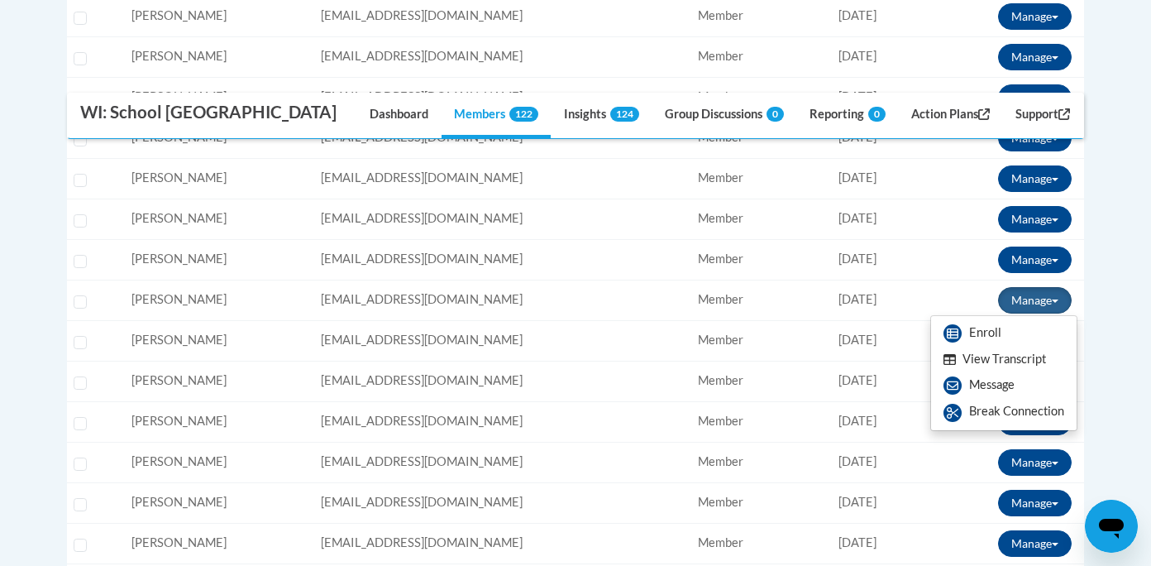
click at [993, 360] on button "View Transcript" at bounding box center [994, 359] width 127 height 26
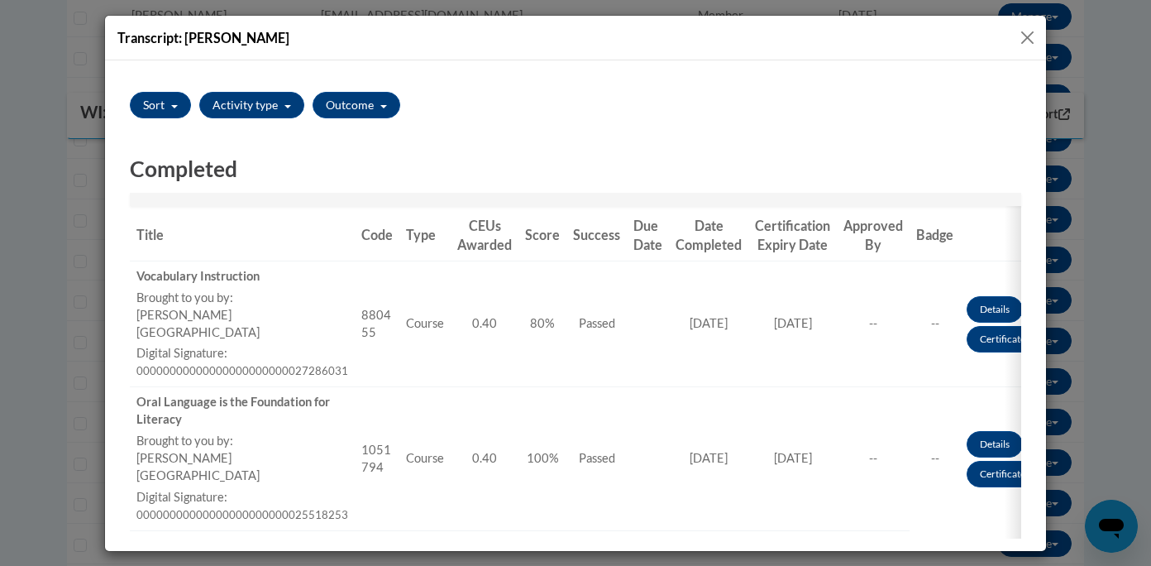
scroll to position [0, 0]
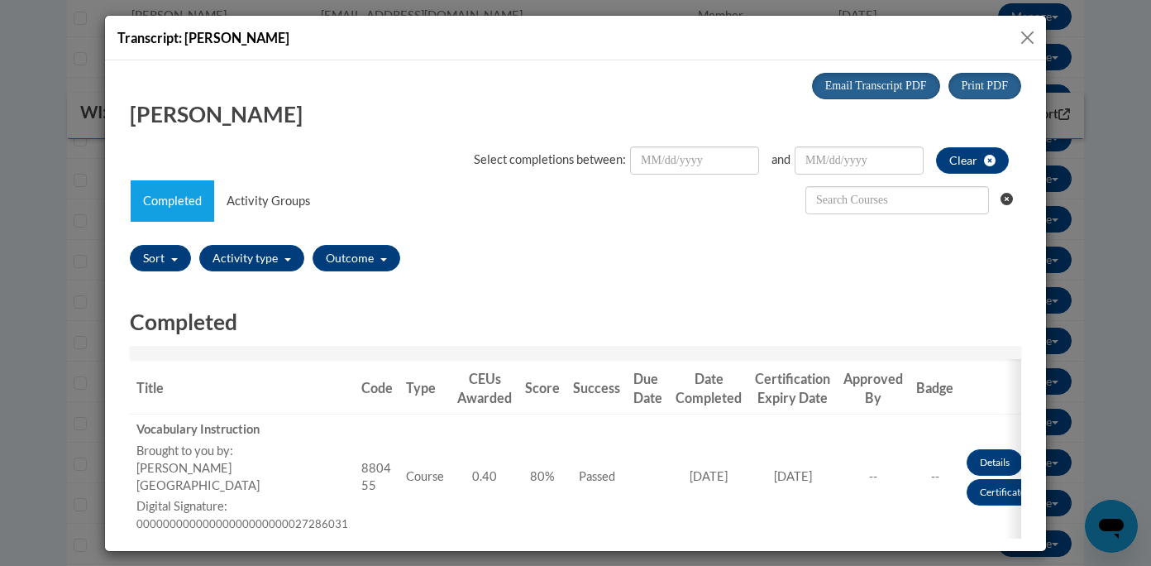
click at [1030, 41] on button "Close" at bounding box center [1027, 37] width 21 height 21
